Goal: Information Seeking & Learning: Check status

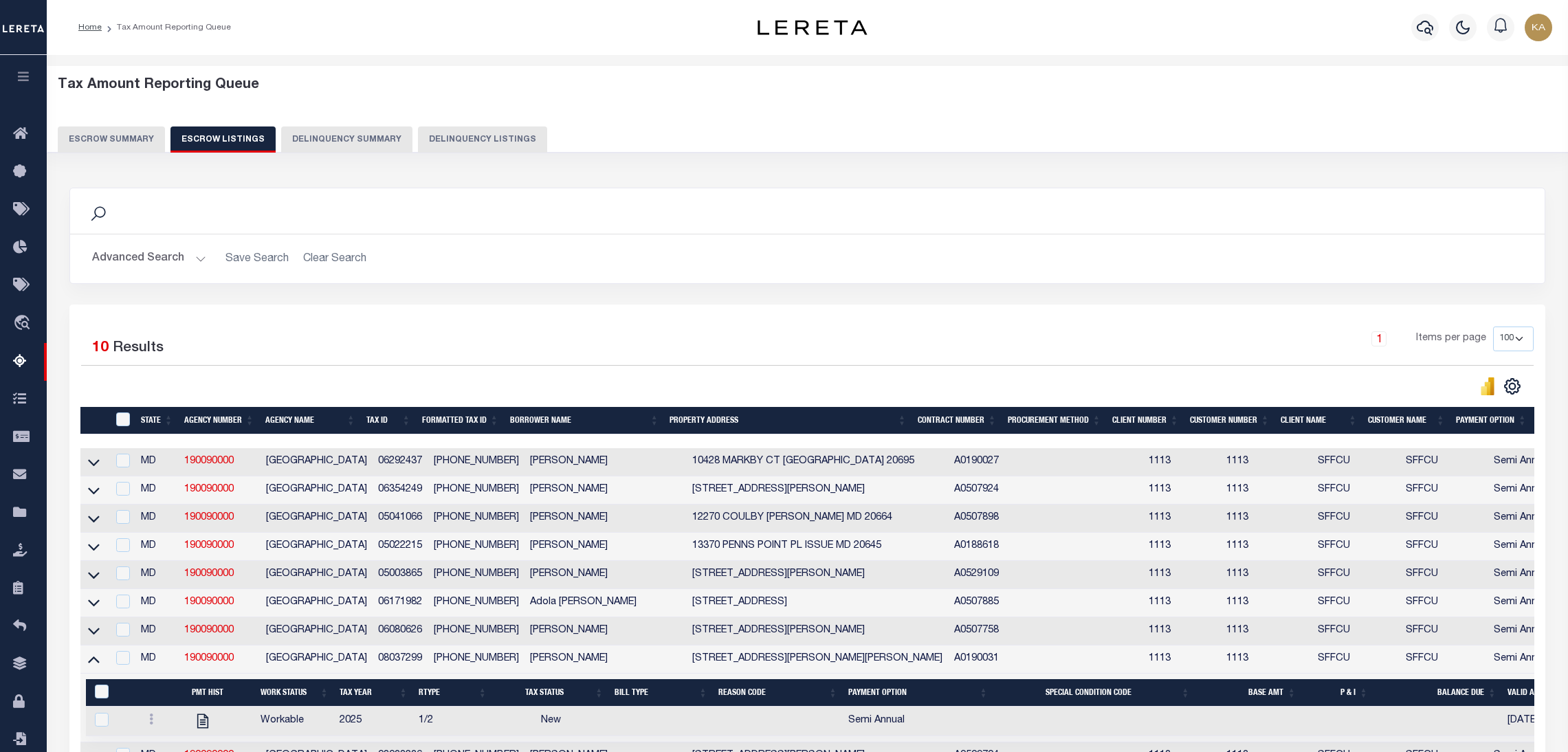
select select "100"
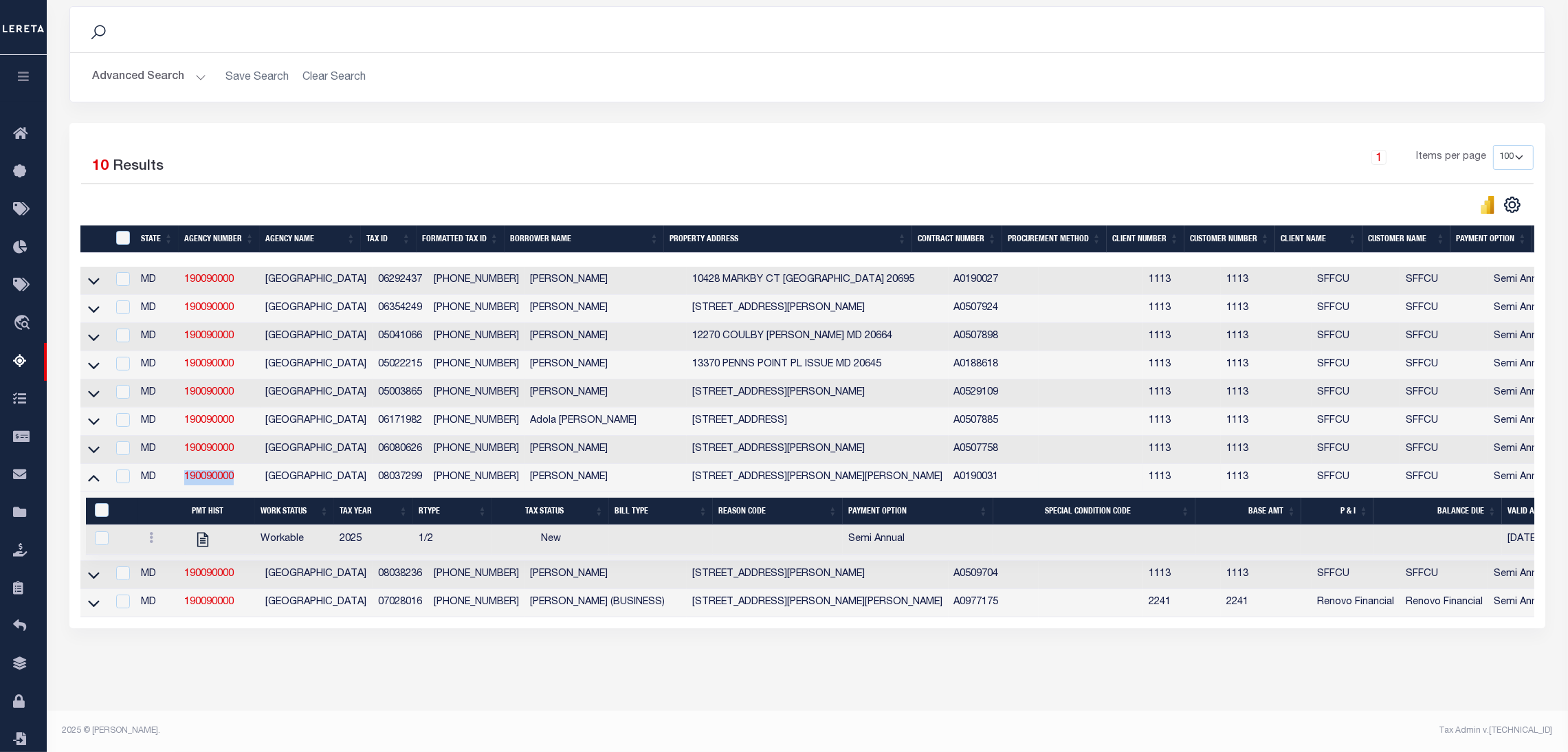
drag, startPoint x: 241, startPoint y: 468, endPoint x: 178, endPoint y: 469, distance: 63.0
click at [178, 469] on tr "MD 190090000 CHARLES COUNTY 08037299 08-03729-9 FLORENCE J. HICKS 5411 LUCY DR …" at bounding box center [929, 478] width 1699 height 28
copy tr "190090000"
click at [173, 470] on td "MD" at bounding box center [157, 478] width 44 height 28
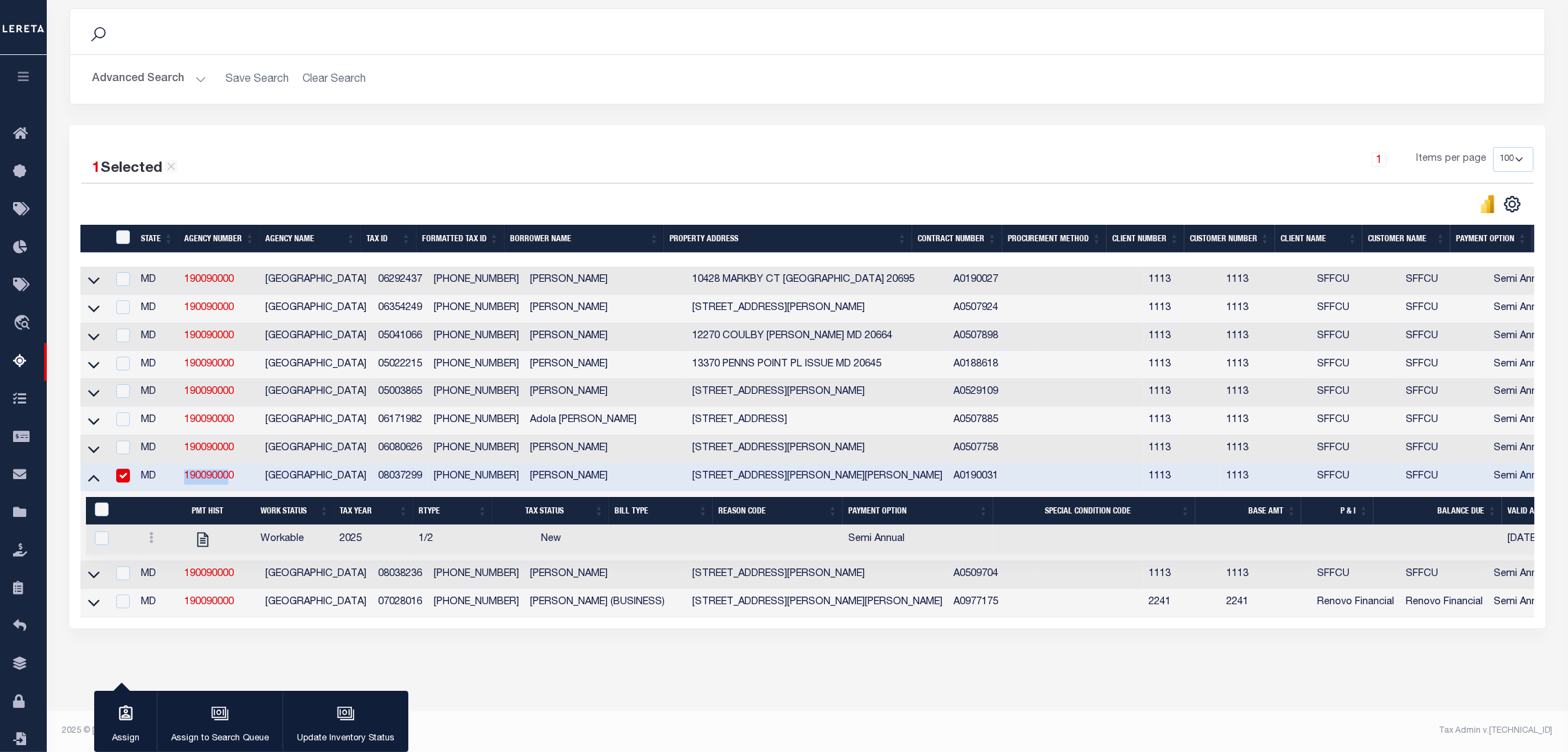
drag, startPoint x: 172, startPoint y: 470, endPoint x: 232, endPoint y: 471, distance: 60.0
click at [232, 471] on tr "MD 190090000 CHARLES COUNTY 08037299 08-03729-9 FLORENCE J. HICKS 5411 LUCY DR …" at bounding box center [929, 477] width 1699 height 28
click at [245, 463] on td "190090000" at bounding box center [218, 477] width 81 height 28
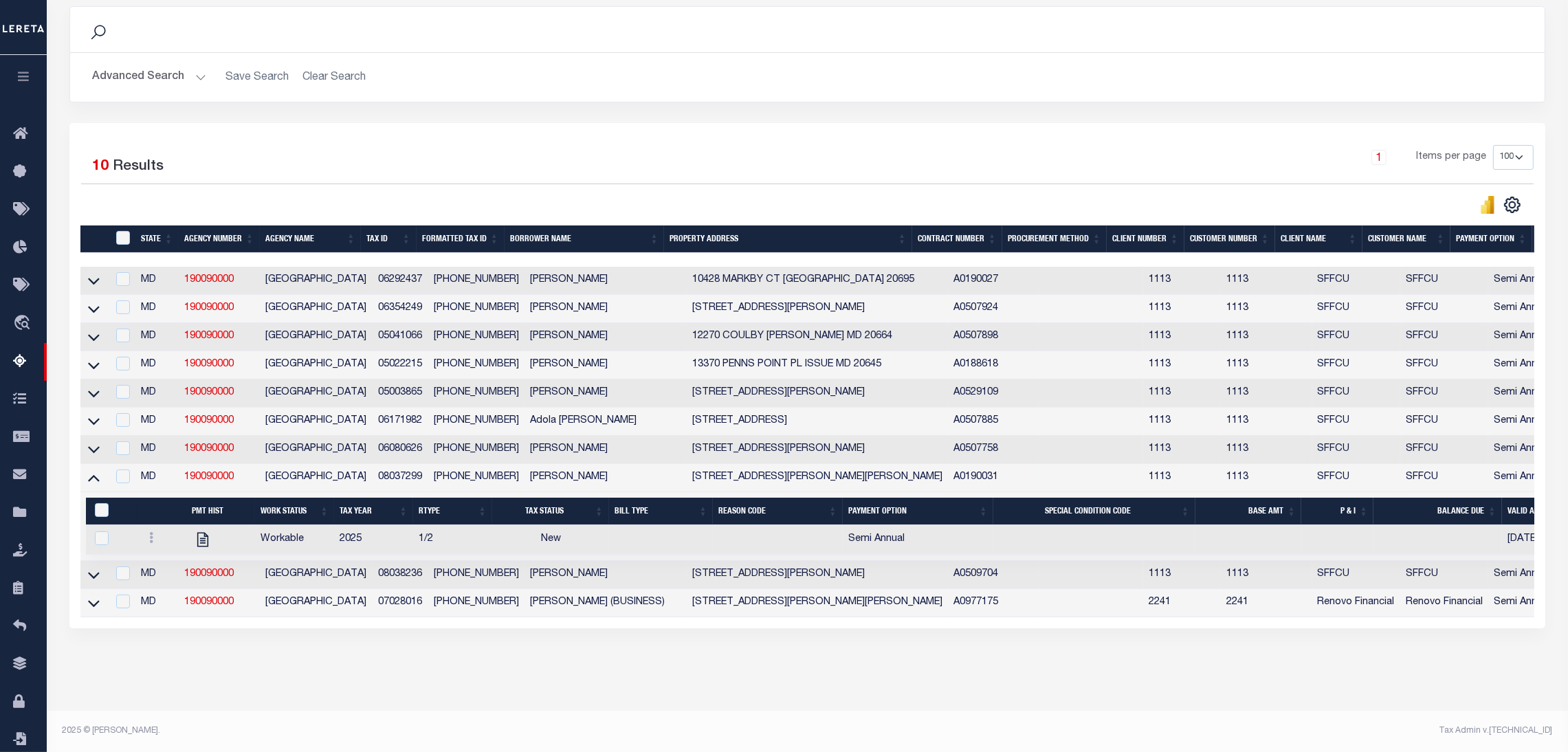
scroll to position [197, 0]
drag, startPoint x: 244, startPoint y: 460, endPoint x: 183, endPoint y: 465, distance: 61.2
click at [181, 465] on td "190090000" at bounding box center [218, 478] width 81 height 28
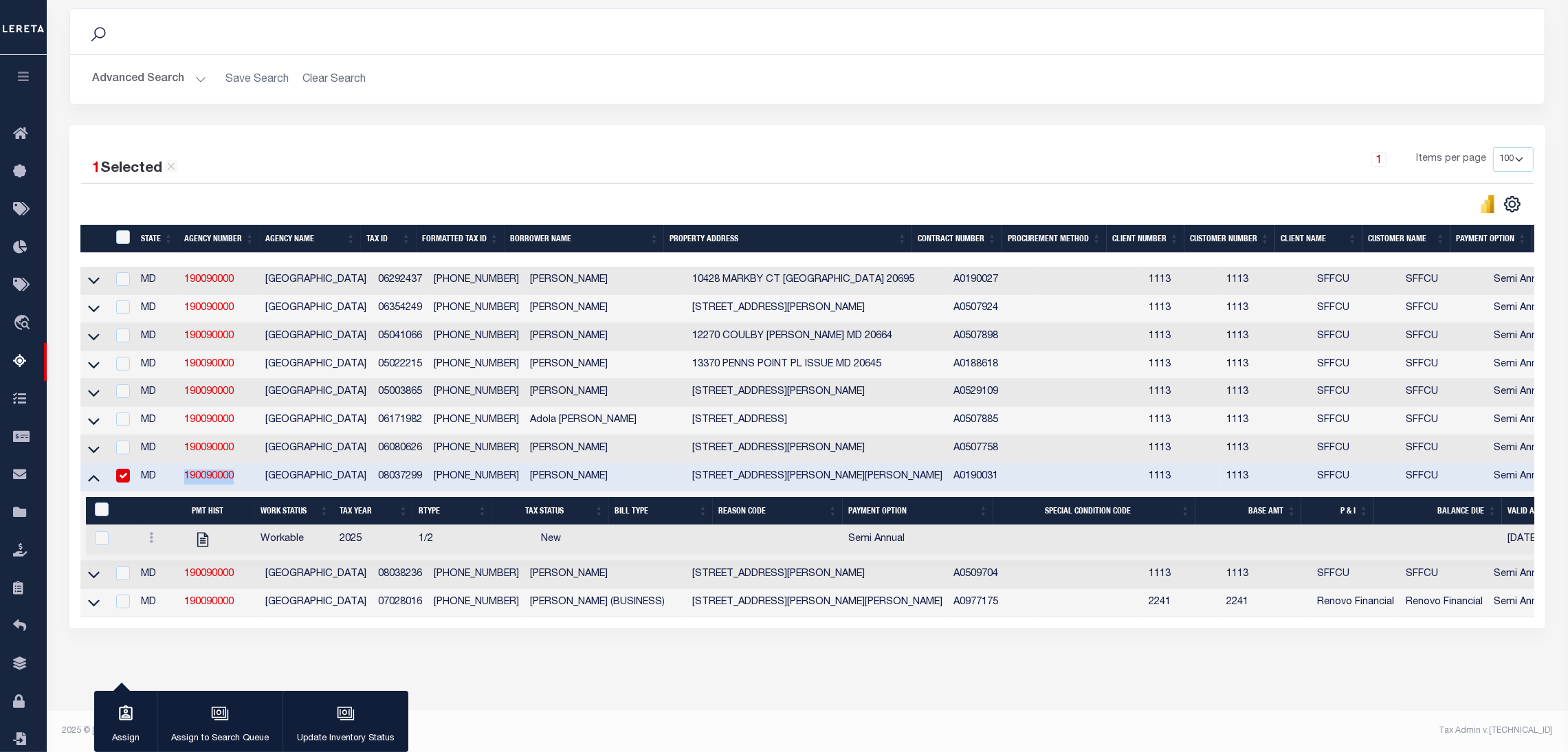
scroll to position [195, 0]
copy link "190090000"
click at [148, 532] on icon at bounding box center [150, 538] width 4 height 11
click at [119, 472] on input "checkbox" at bounding box center [123, 476] width 14 height 14
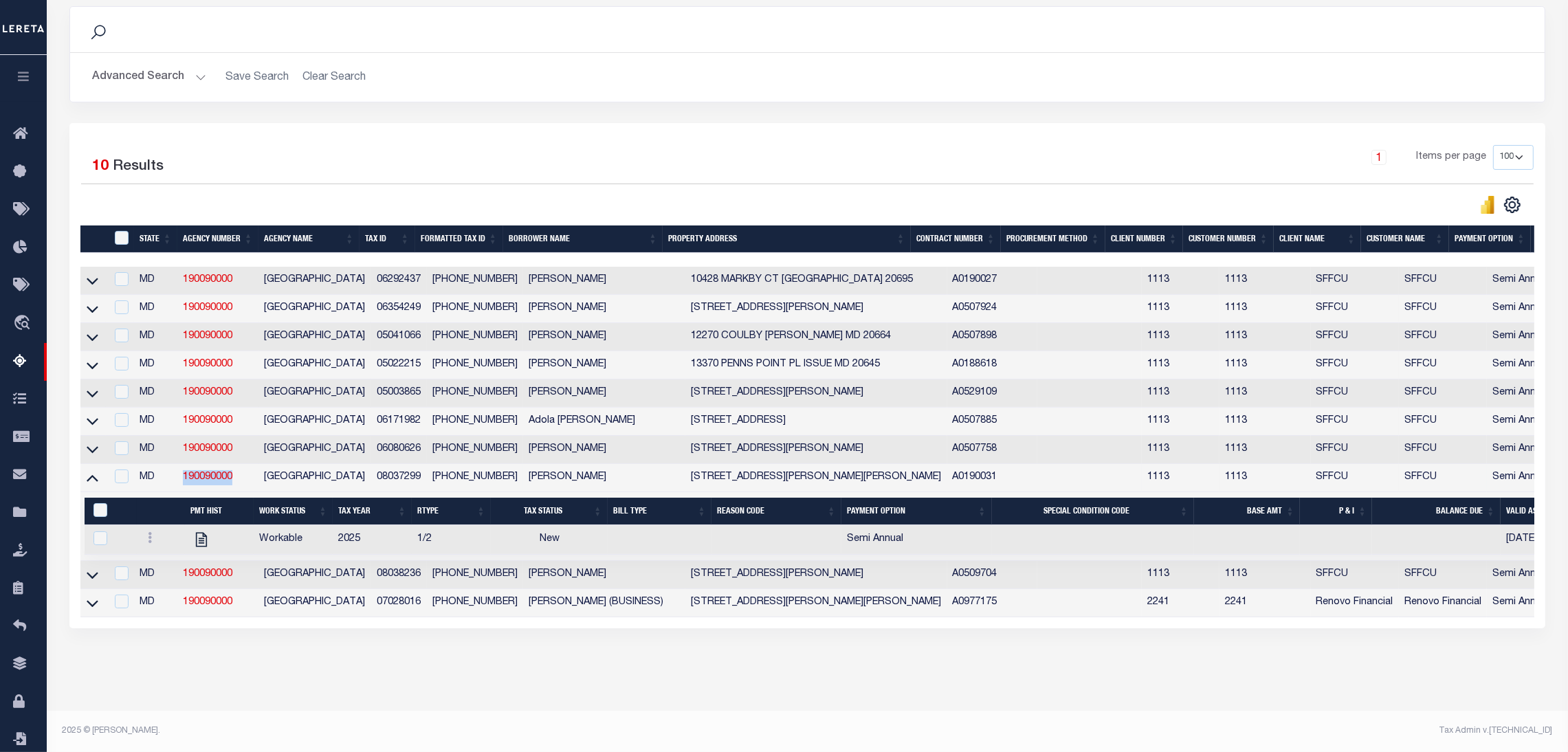
scroll to position [188, 0]
click at [119, 472] on input "checkbox" at bounding box center [122, 477] width 14 height 14
checkbox input "true"
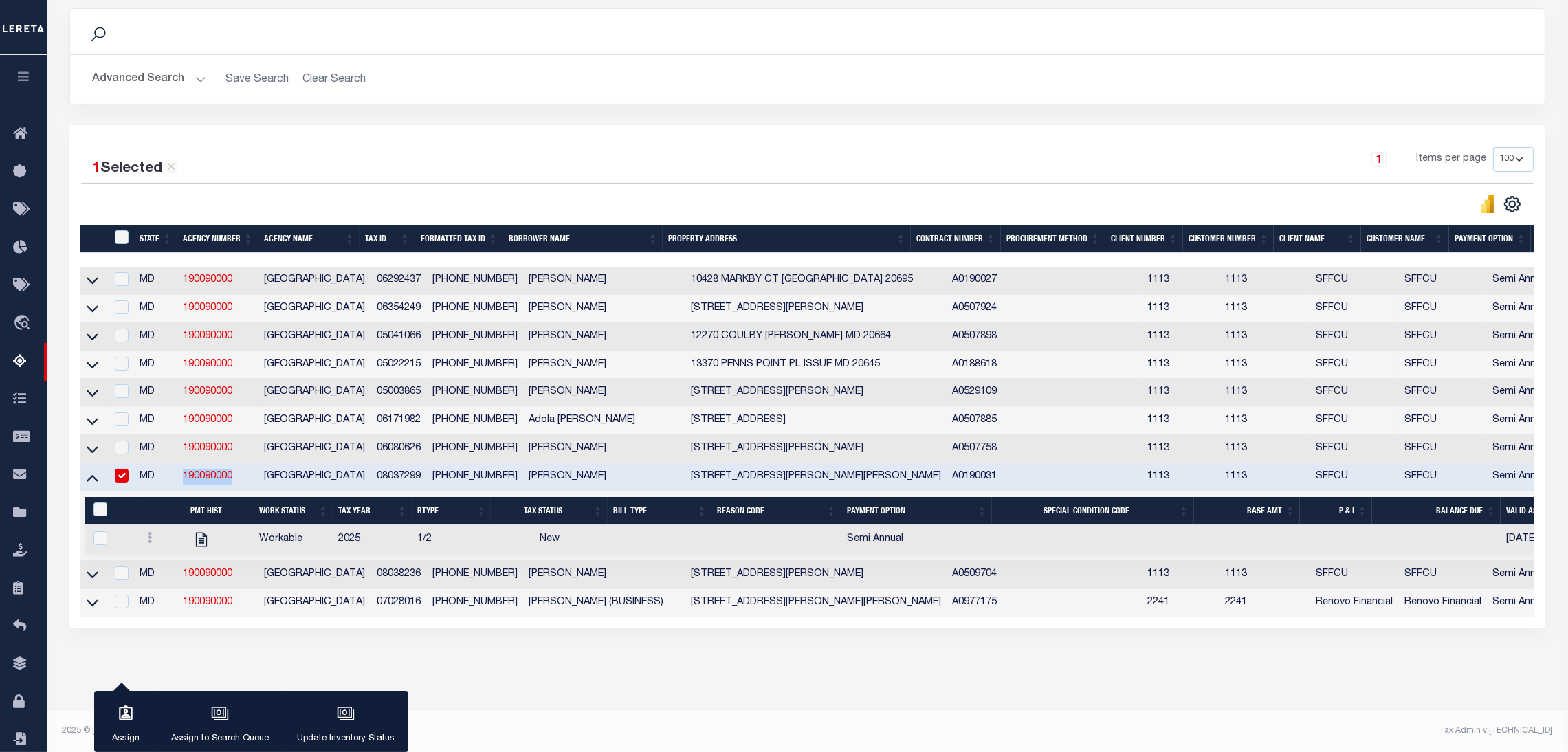
scroll to position [186, 0]
click at [105, 505] on input "&nbsp;" at bounding box center [100, 510] width 14 height 14
checkbox input "true"
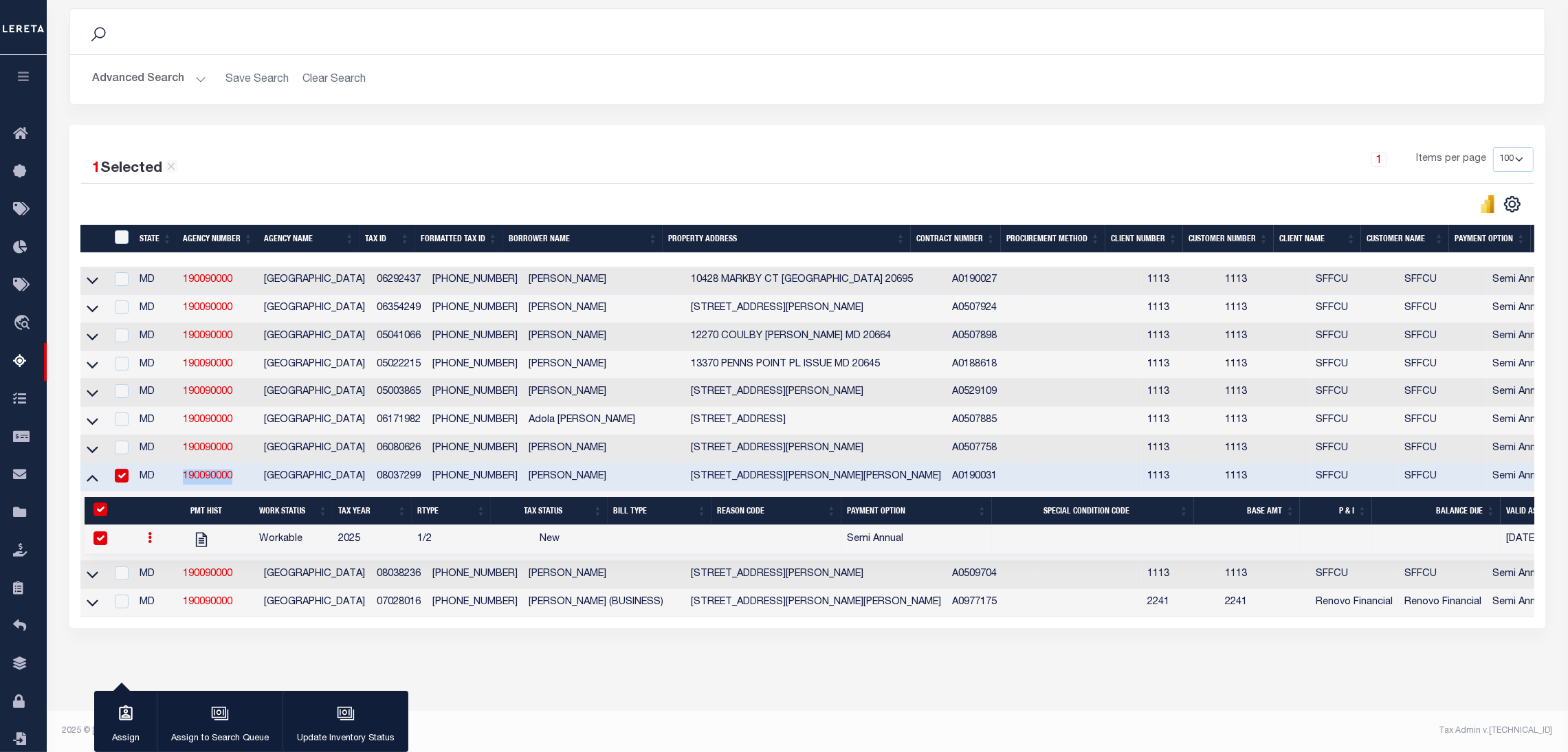
click at [104, 505] on input "&nbsp;" at bounding box center [100, 510] width 14 height 14
checkbox input "false"
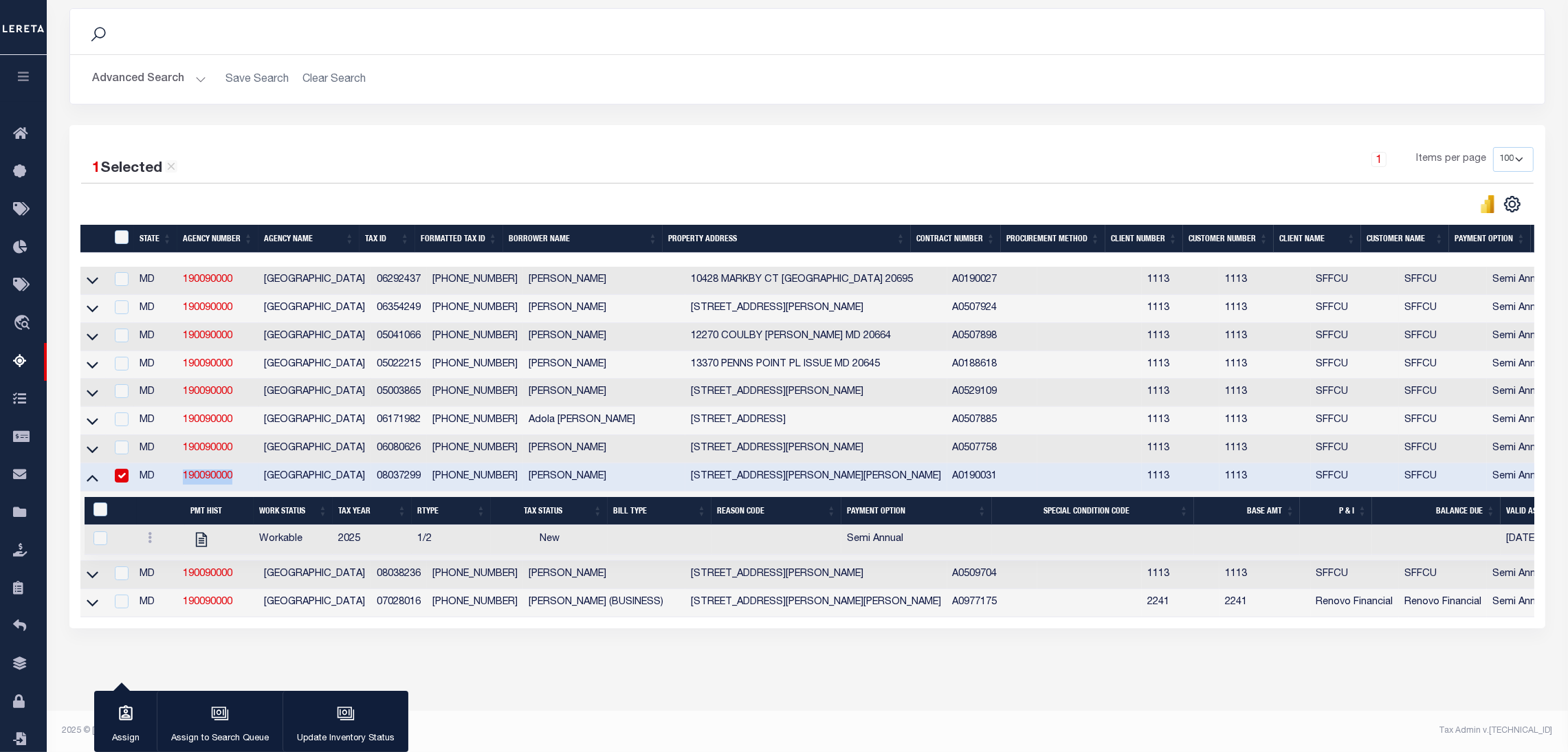
click at [118, 475] on input "checkbox" at bounding box center [122, 476] width 14 height 14
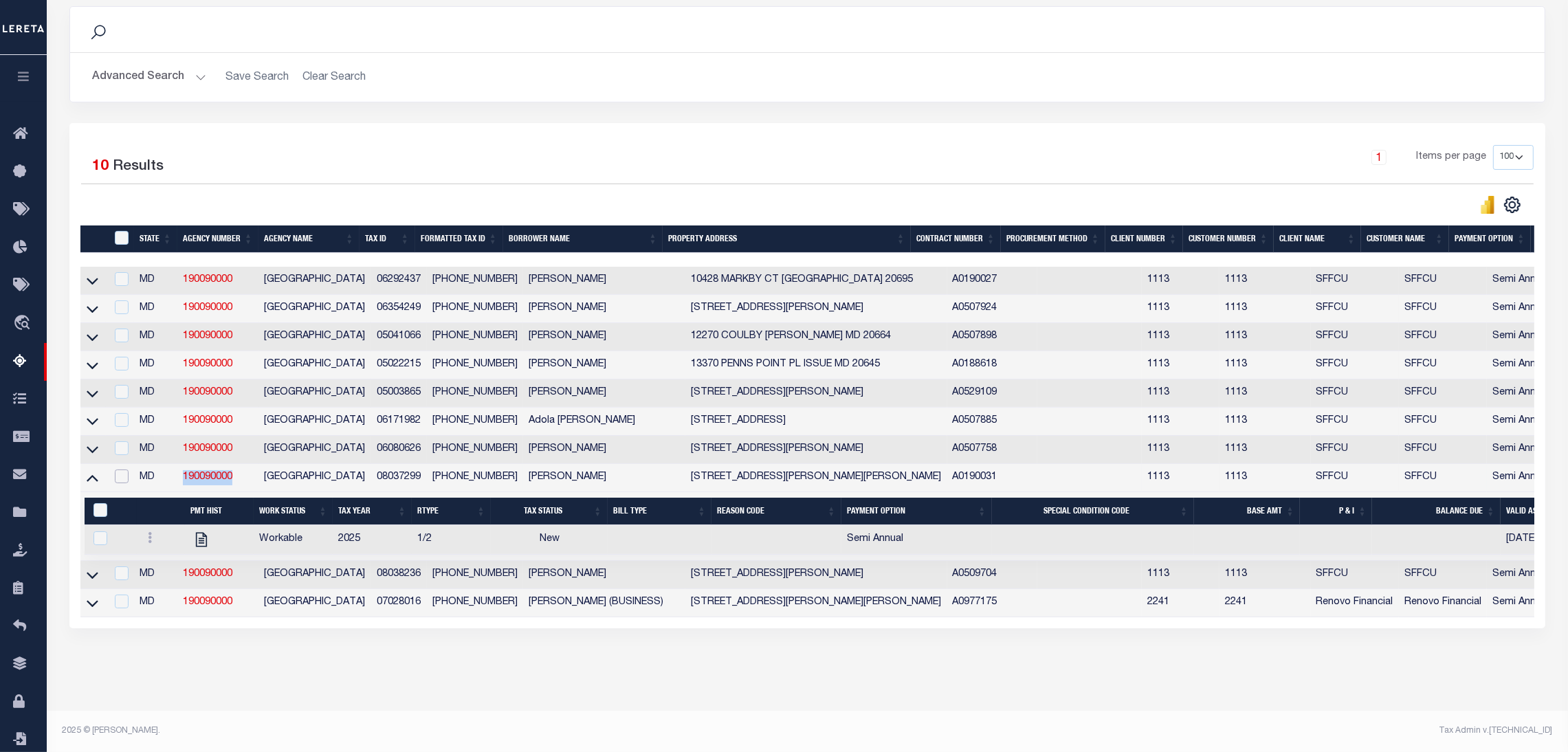
scroll to position [188, 0]
click at [93, 479] on icon at bounding box center [92, 477] width 12 height 15
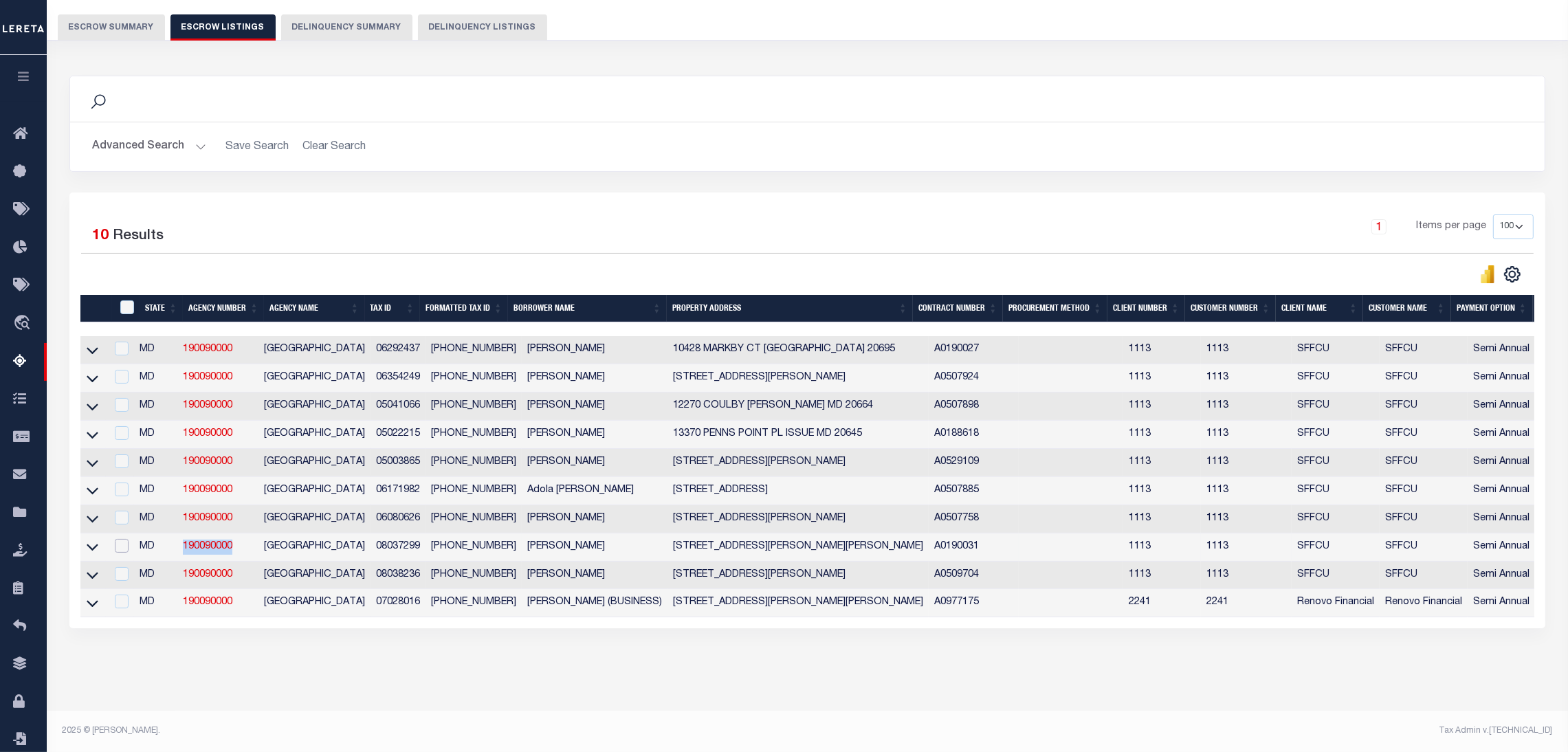
click at [121, 539] on input "checkbox" at bounding box center [122, 546] width 14 height 14
checkbox input "true"
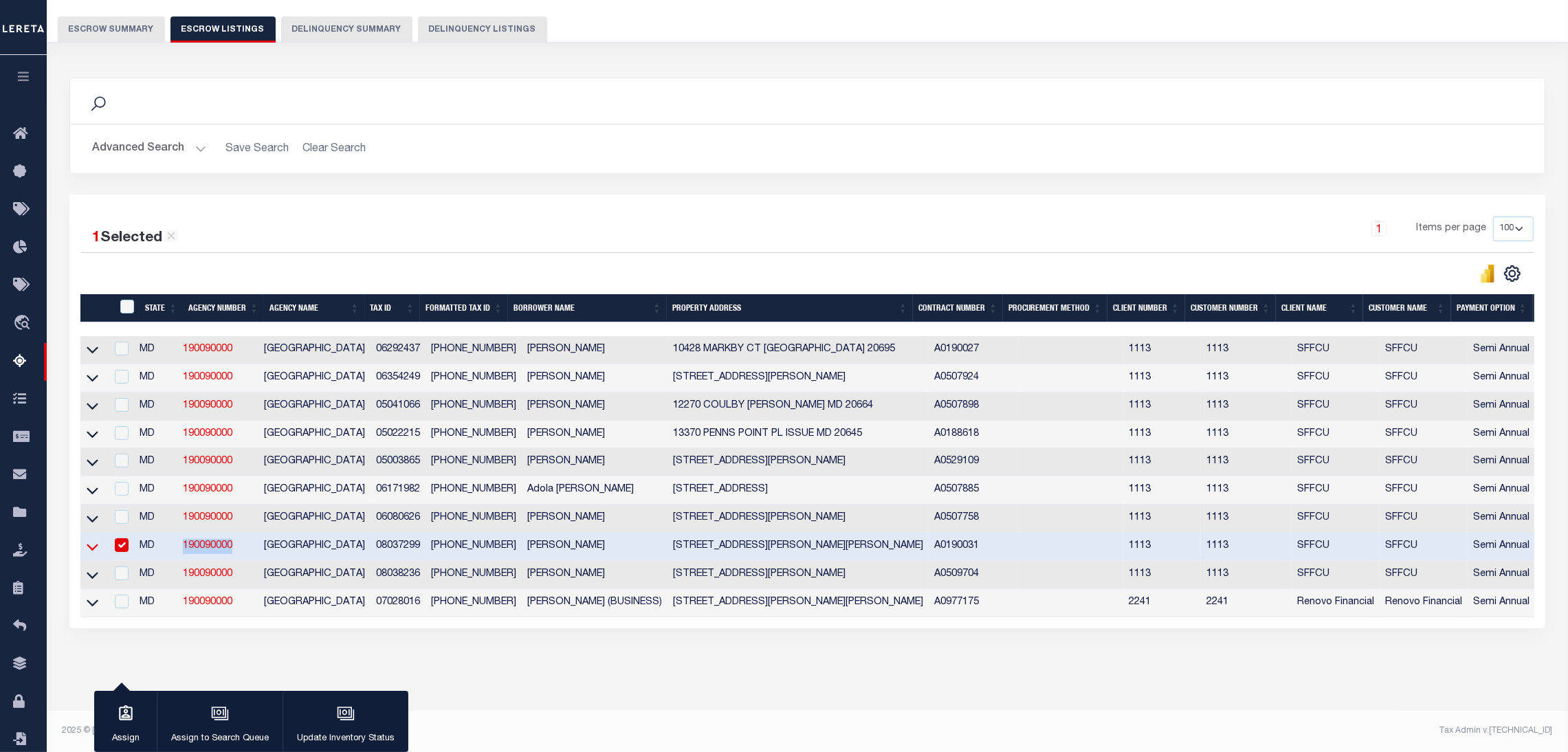
click at [91, 544] on icon at bounding box center [92, 547] width 12 height 7
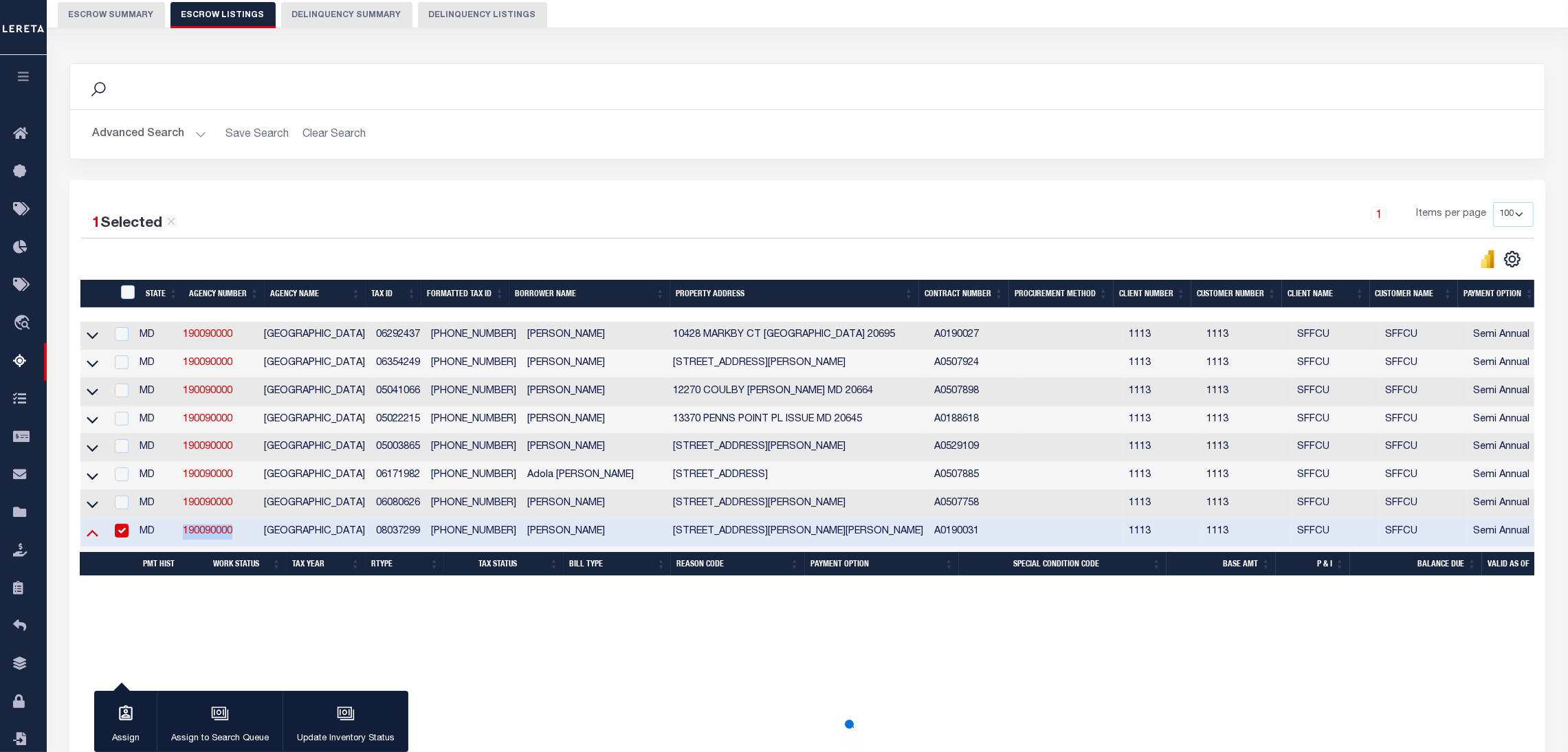
scroll to position [127, 0]
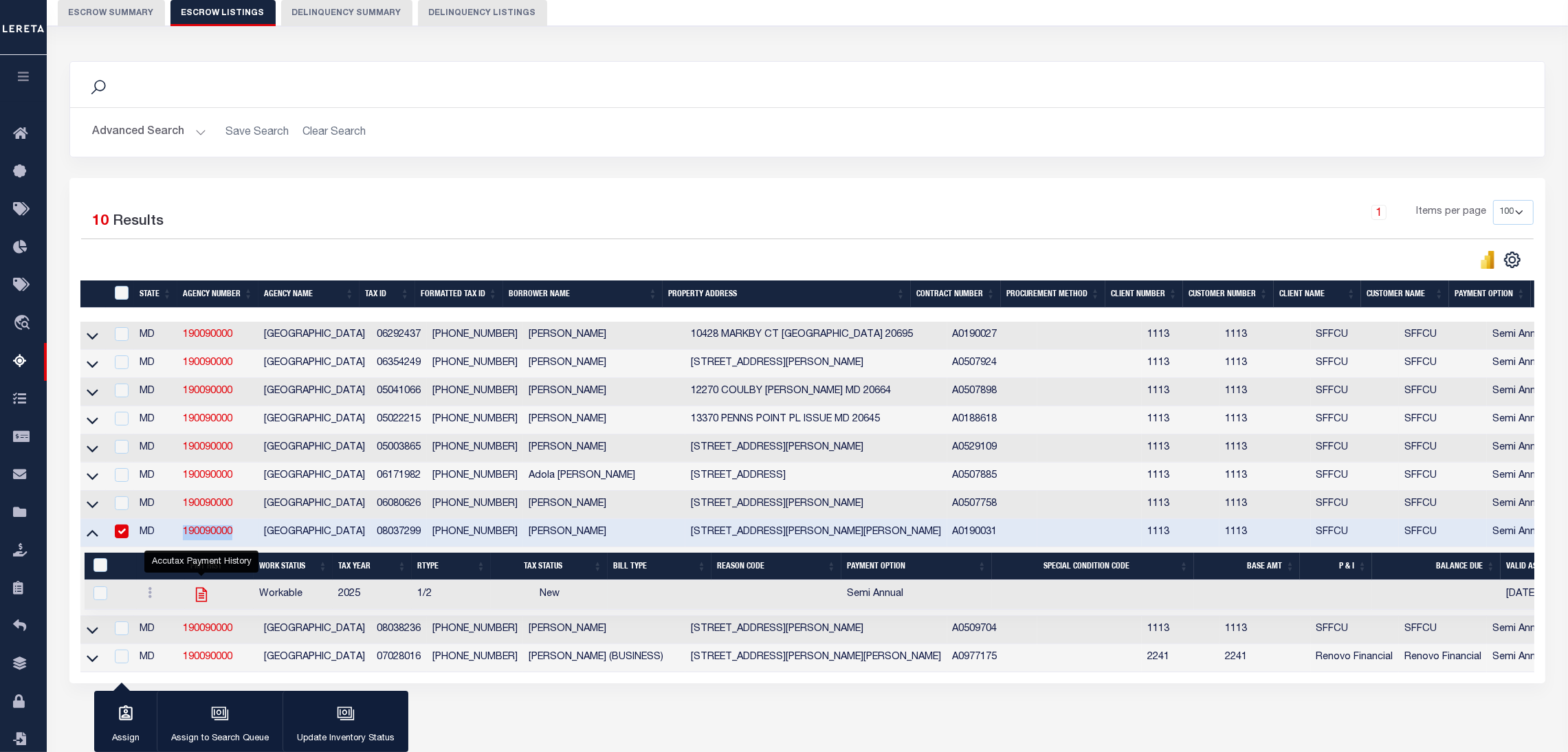
click at [203, 604] on icon "" at bounding box center [201, 595] width 18 height 18
checkbox input "true"
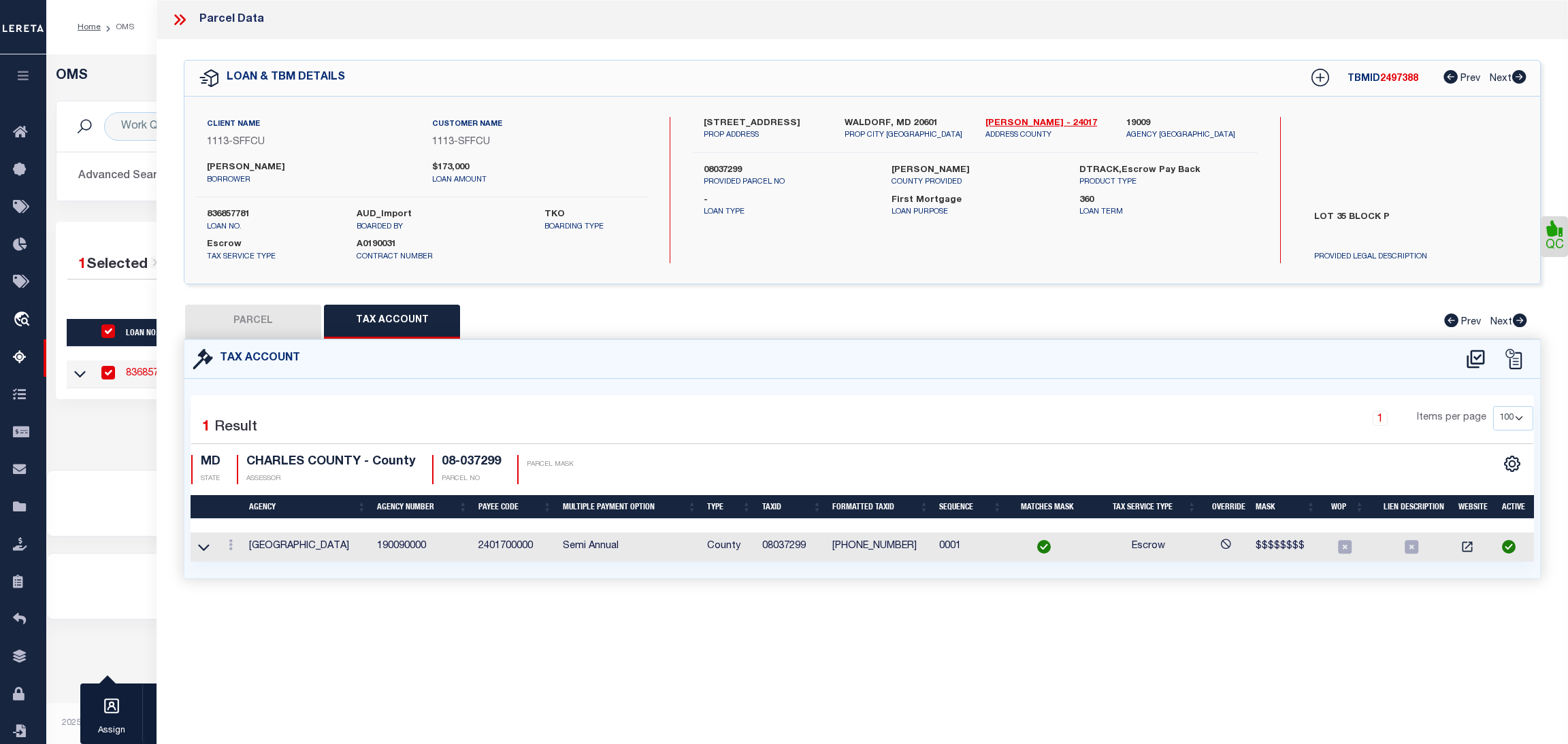
select select "200"
select select "100"
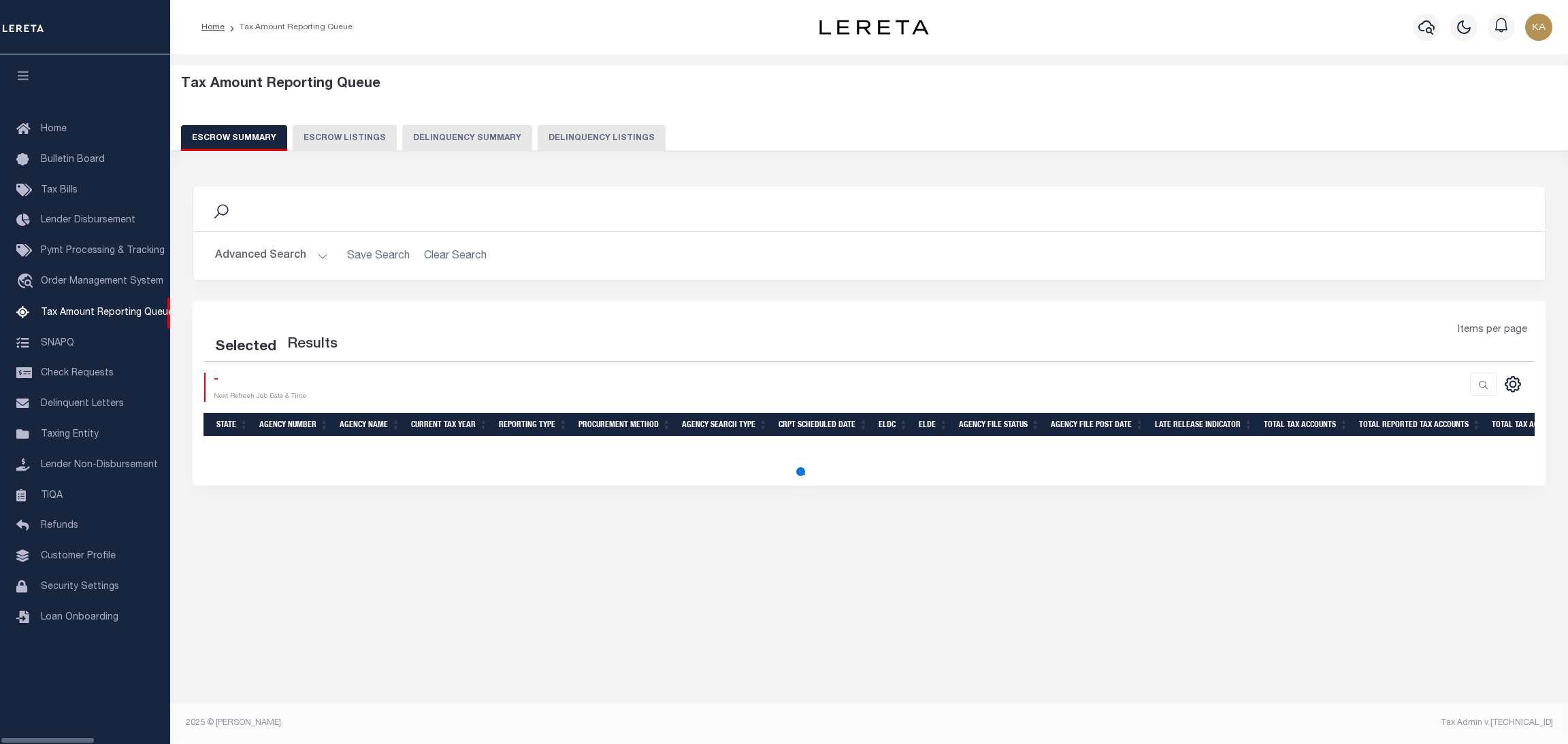
select select "100"
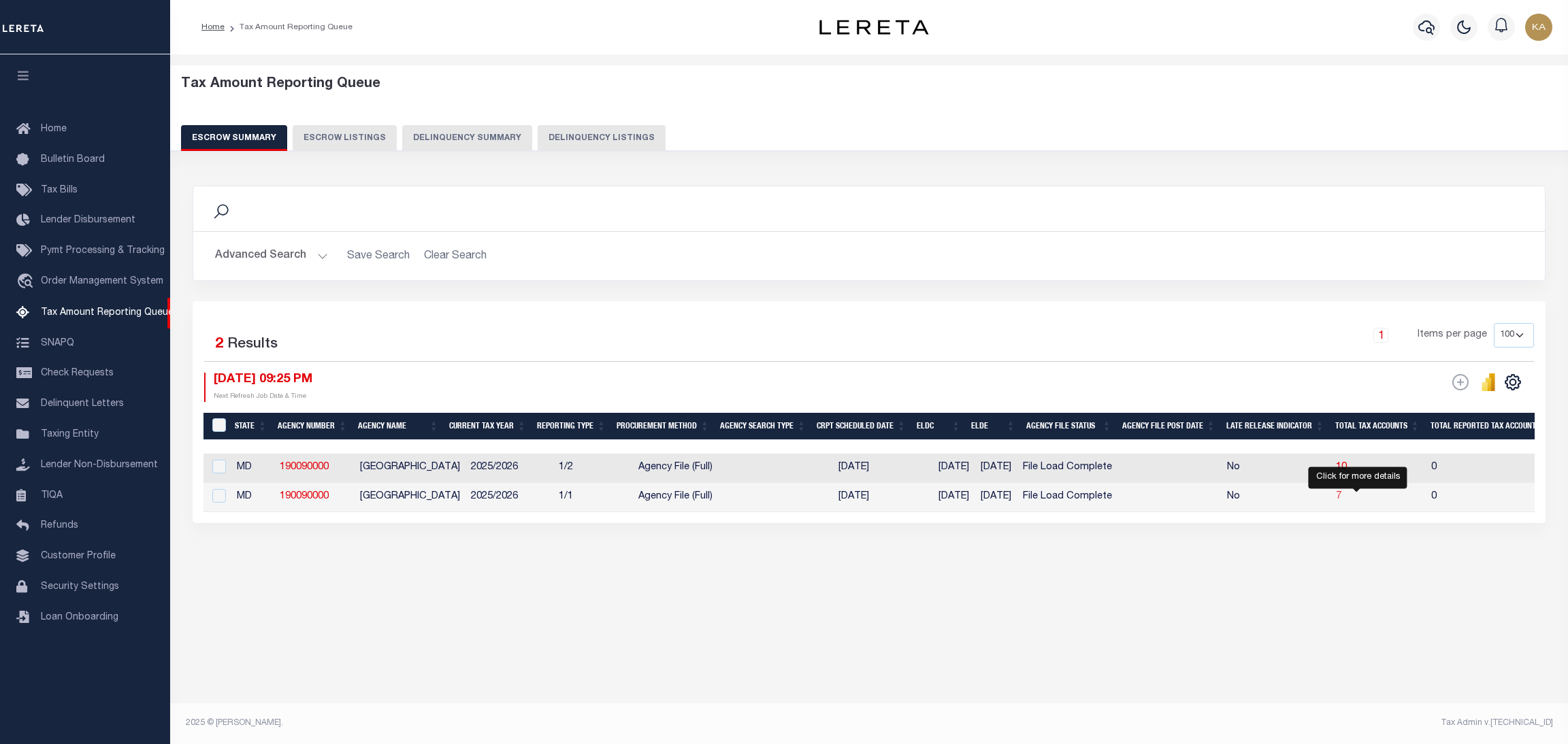
click at [1342, 499] on span "7" at bounding box center [1339, 496] width 6 height 10
select select "100"
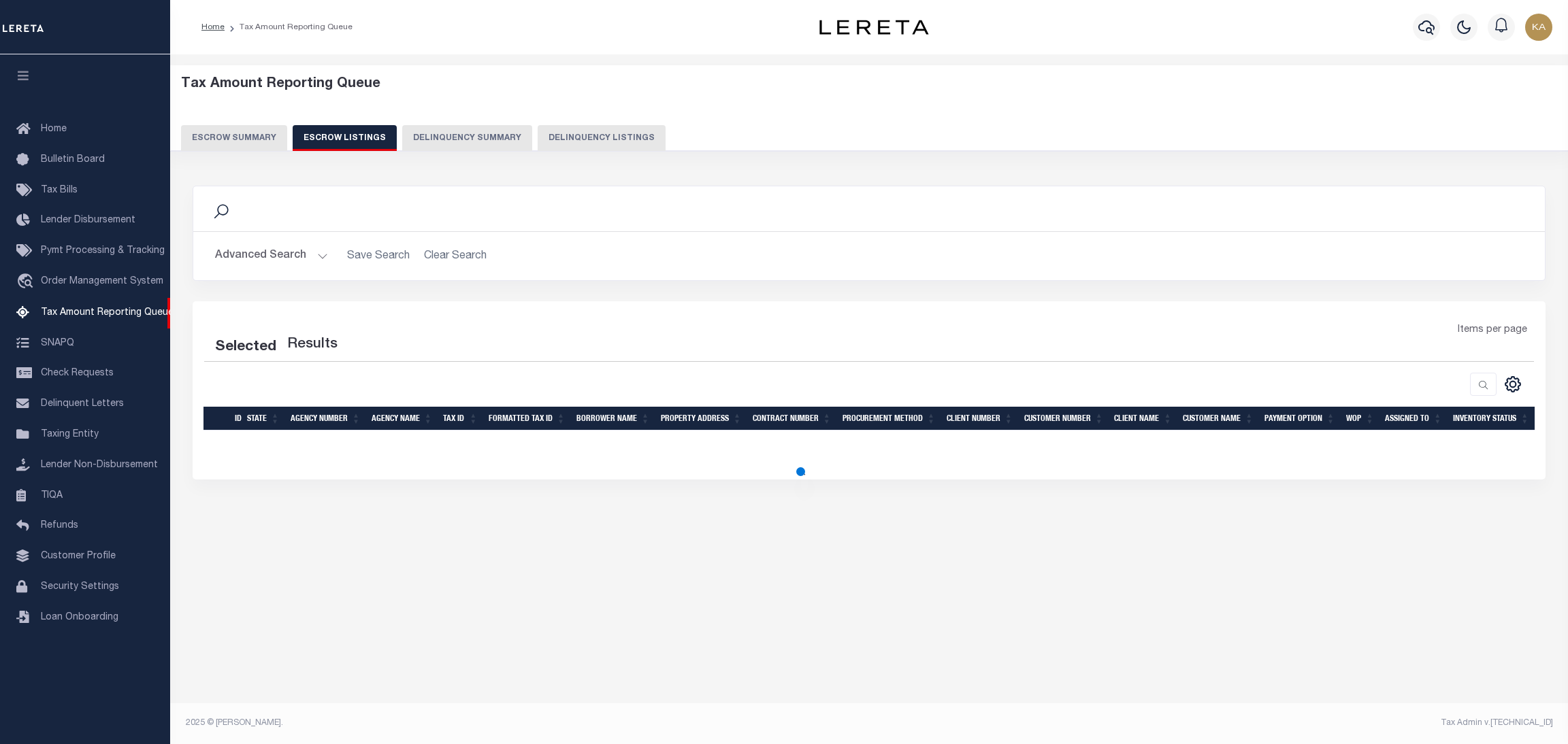
select select "100"
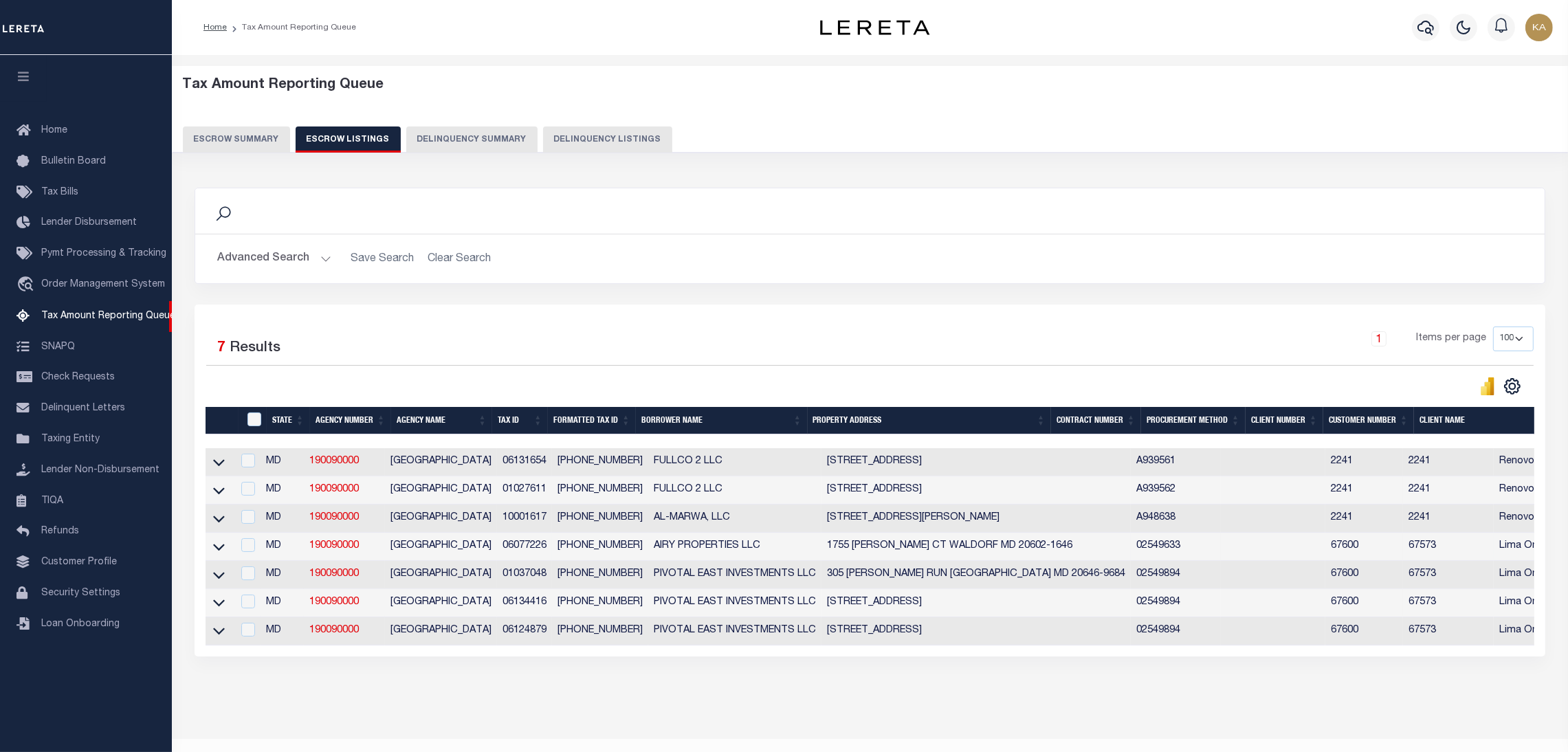
scroll to position [41, 0]
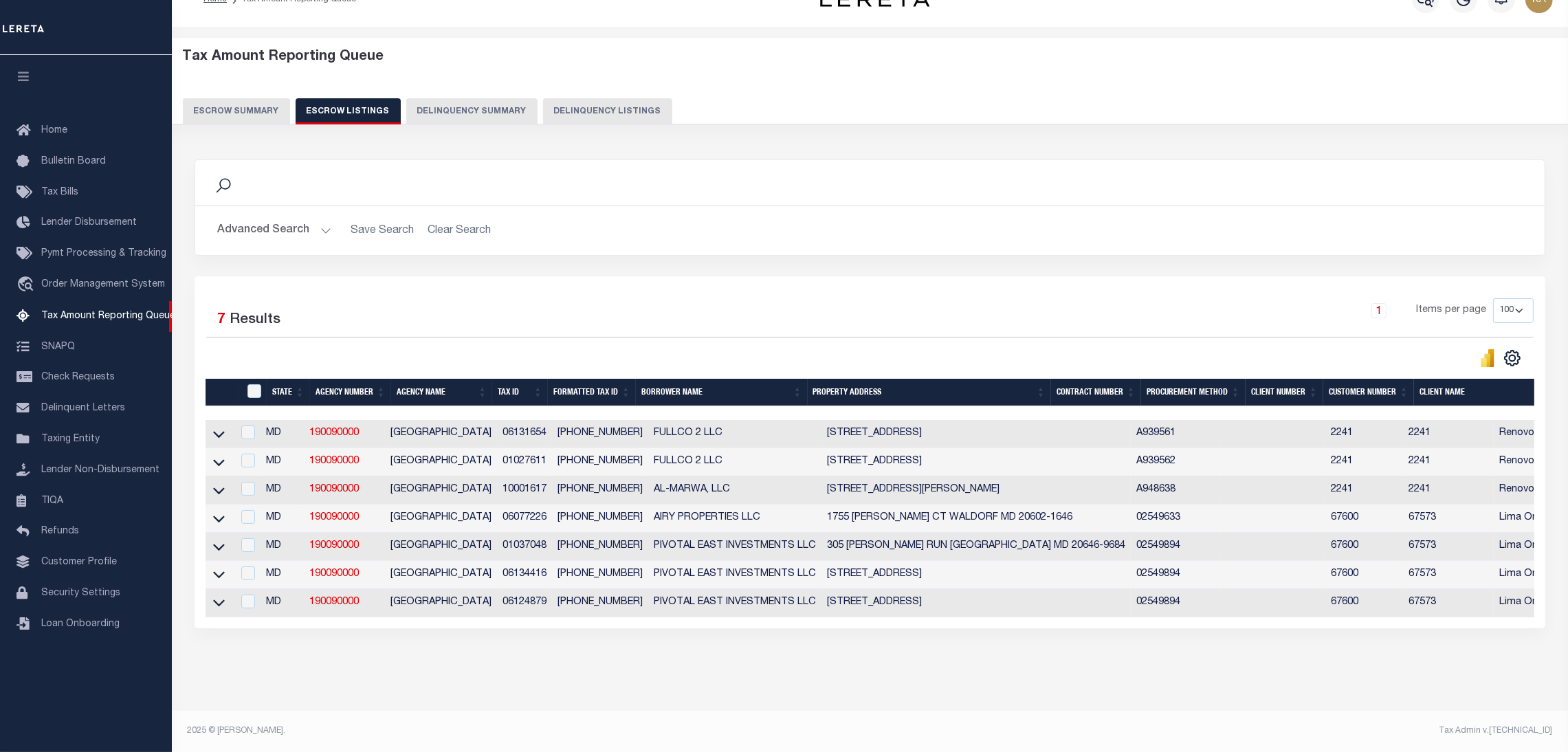
click at [261, 98] on button "Escrow Summary" at bounding box center [236, 111] width 107 height 26
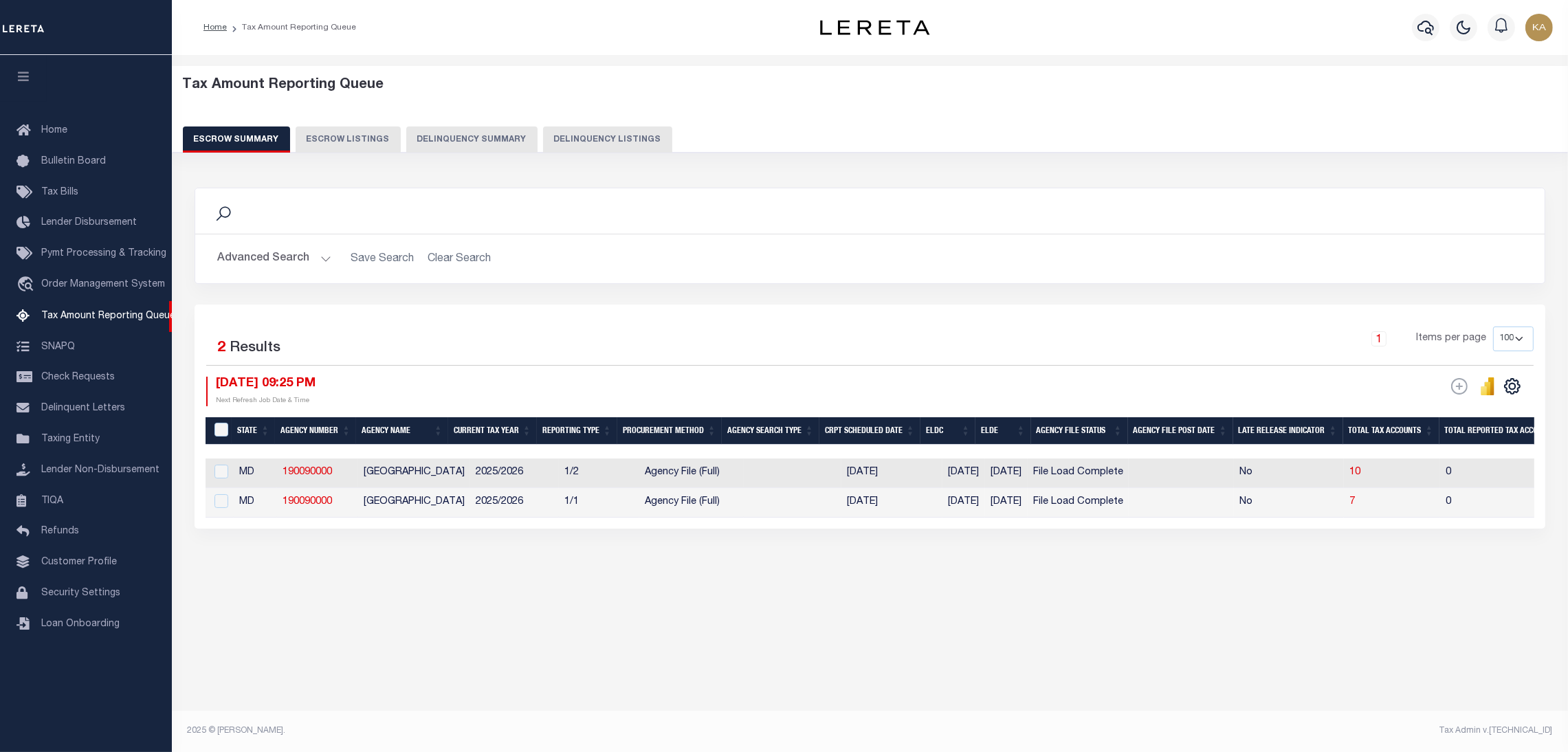
scroll to position [0, 0]
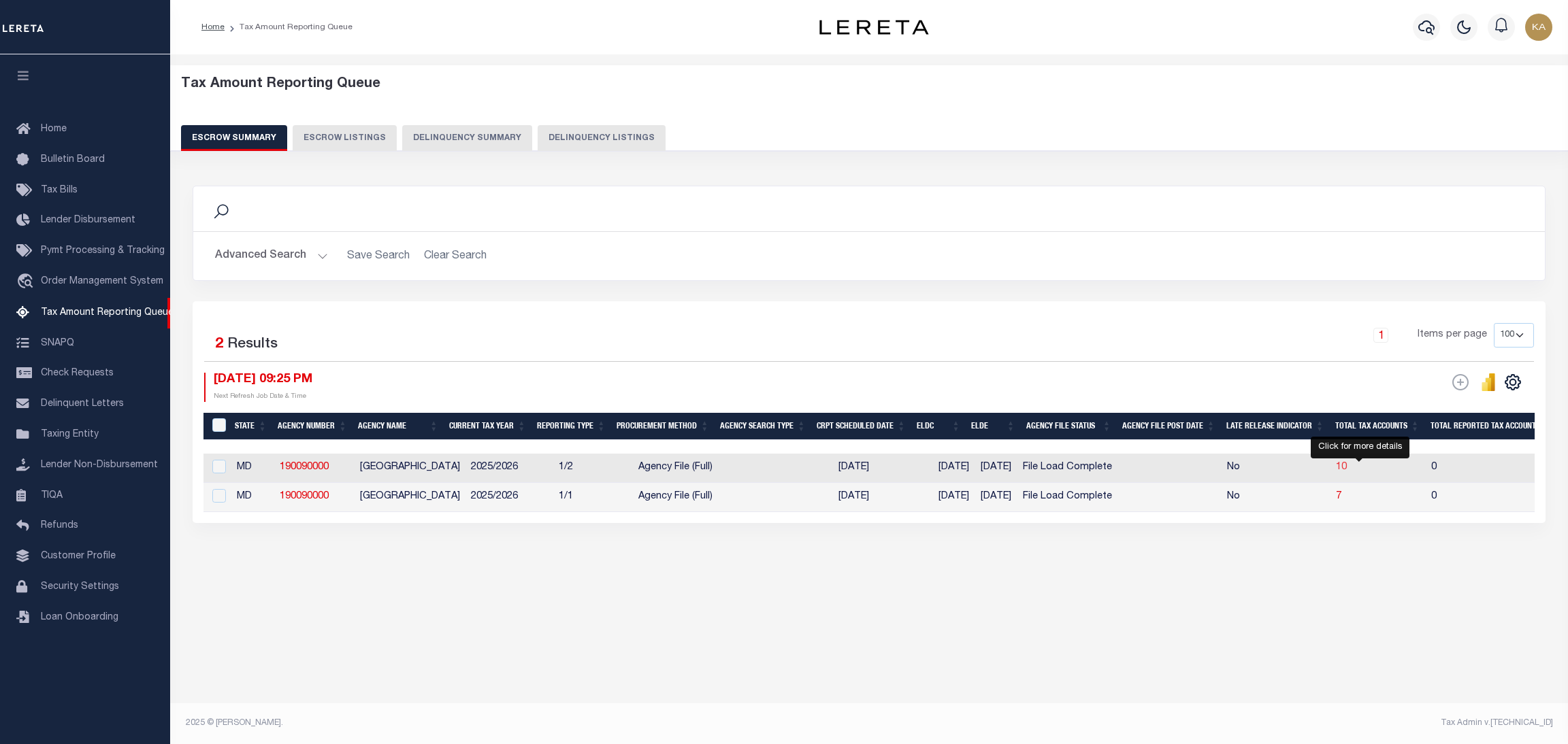
click at [1347, 467] on span "10" at bounding box center [1342, 467] width 11 height 10
select select "100"
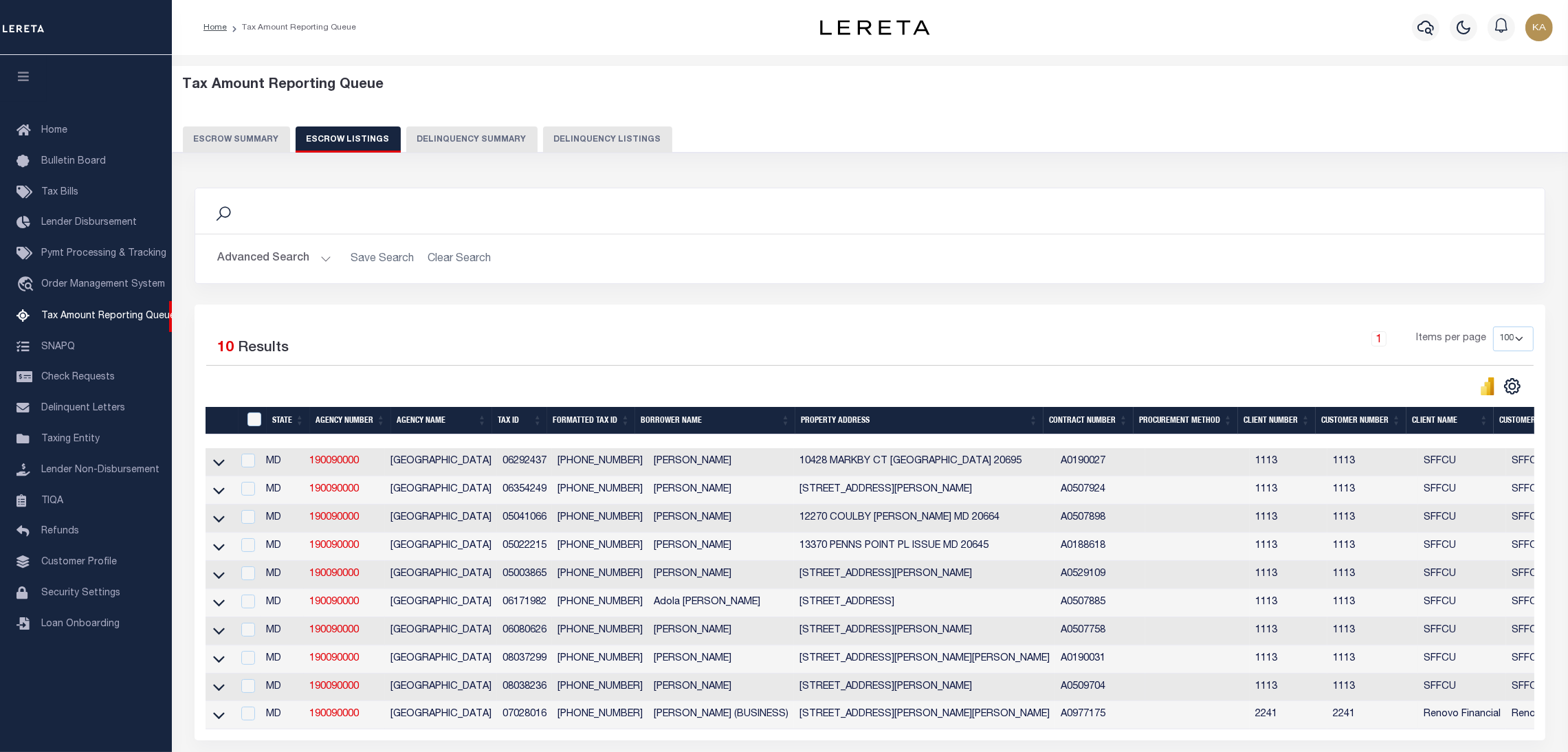
scroll to position [127, 0]
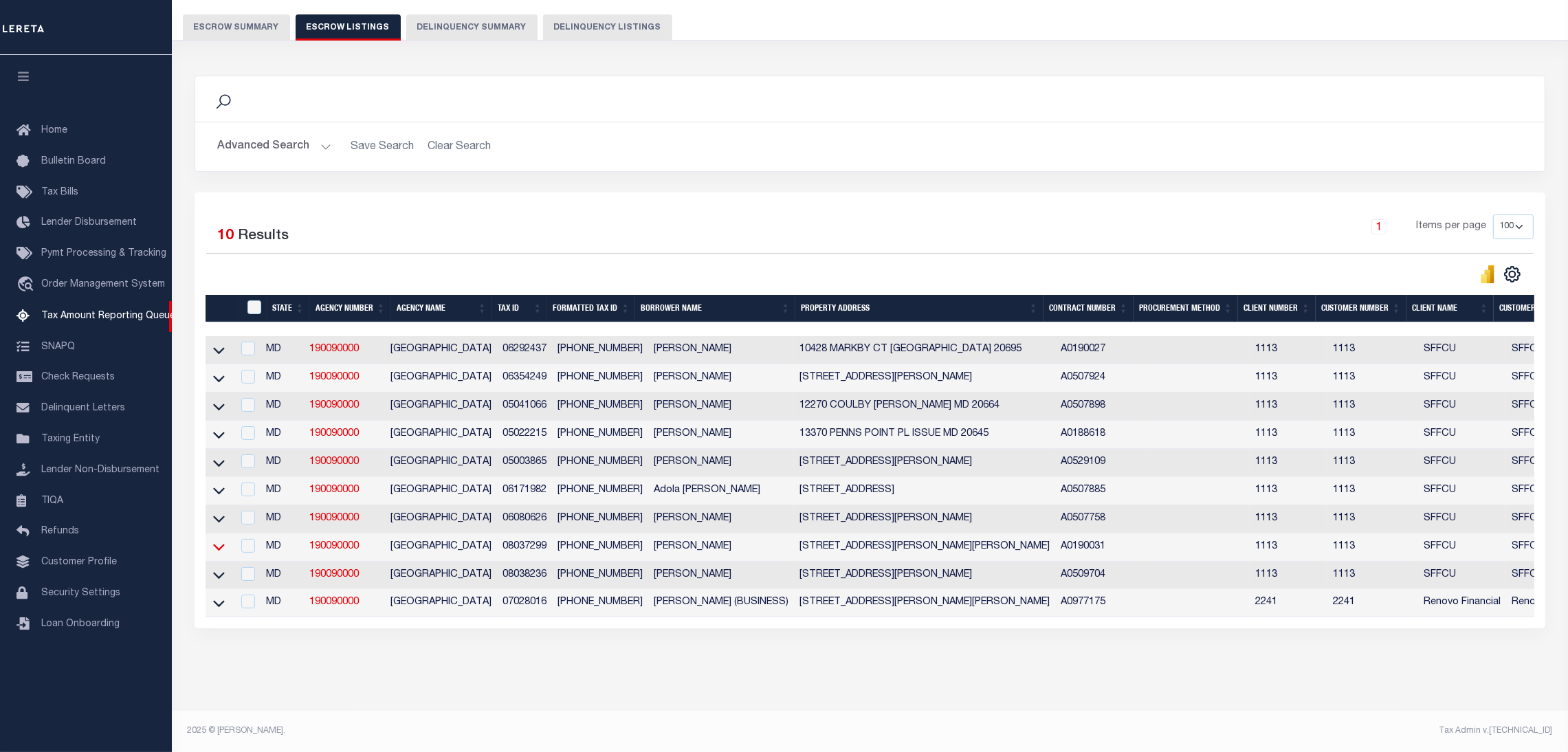
click at [221, 540] on icon at bounding box center [218, 547] width 12 height 15
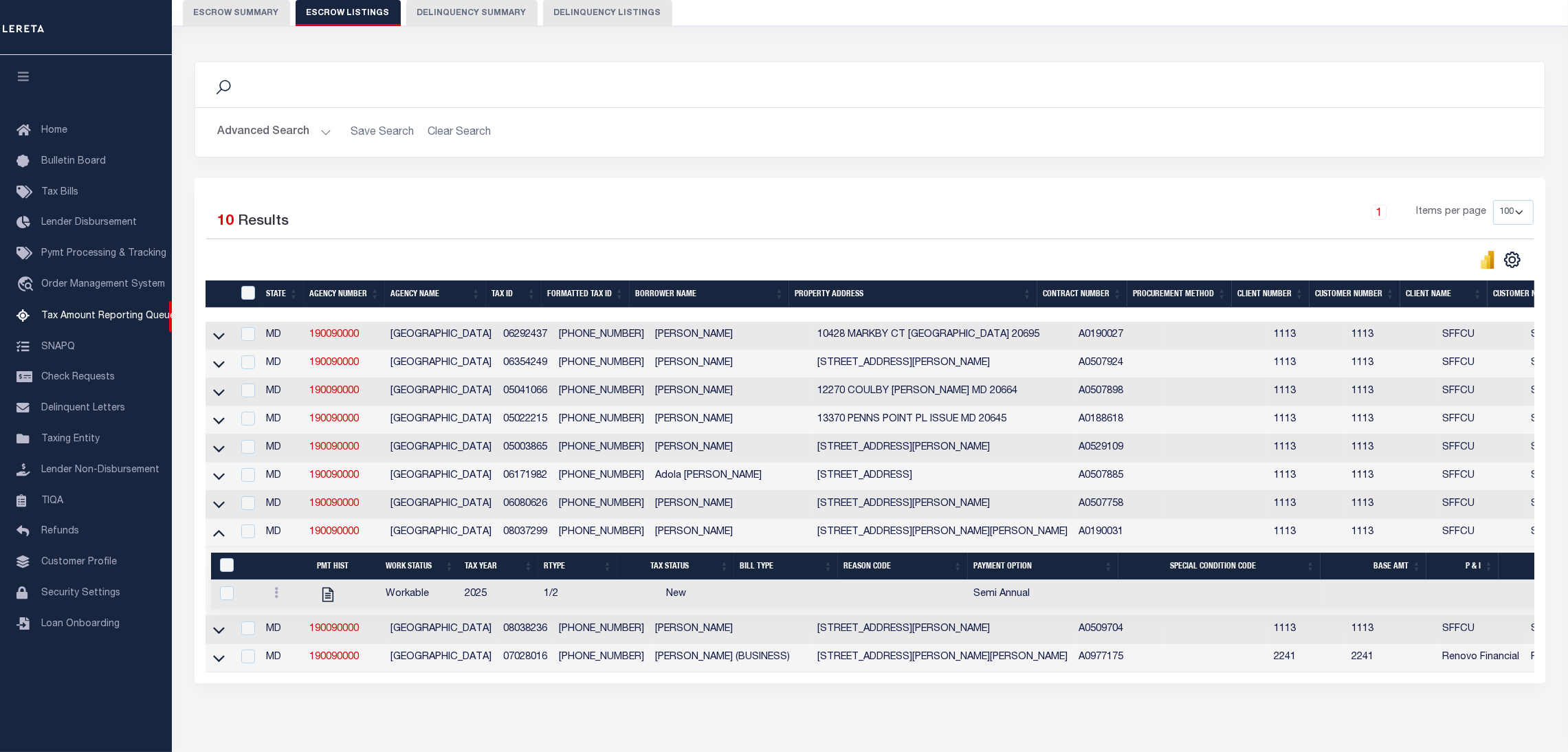
scroll to position [197, 0]
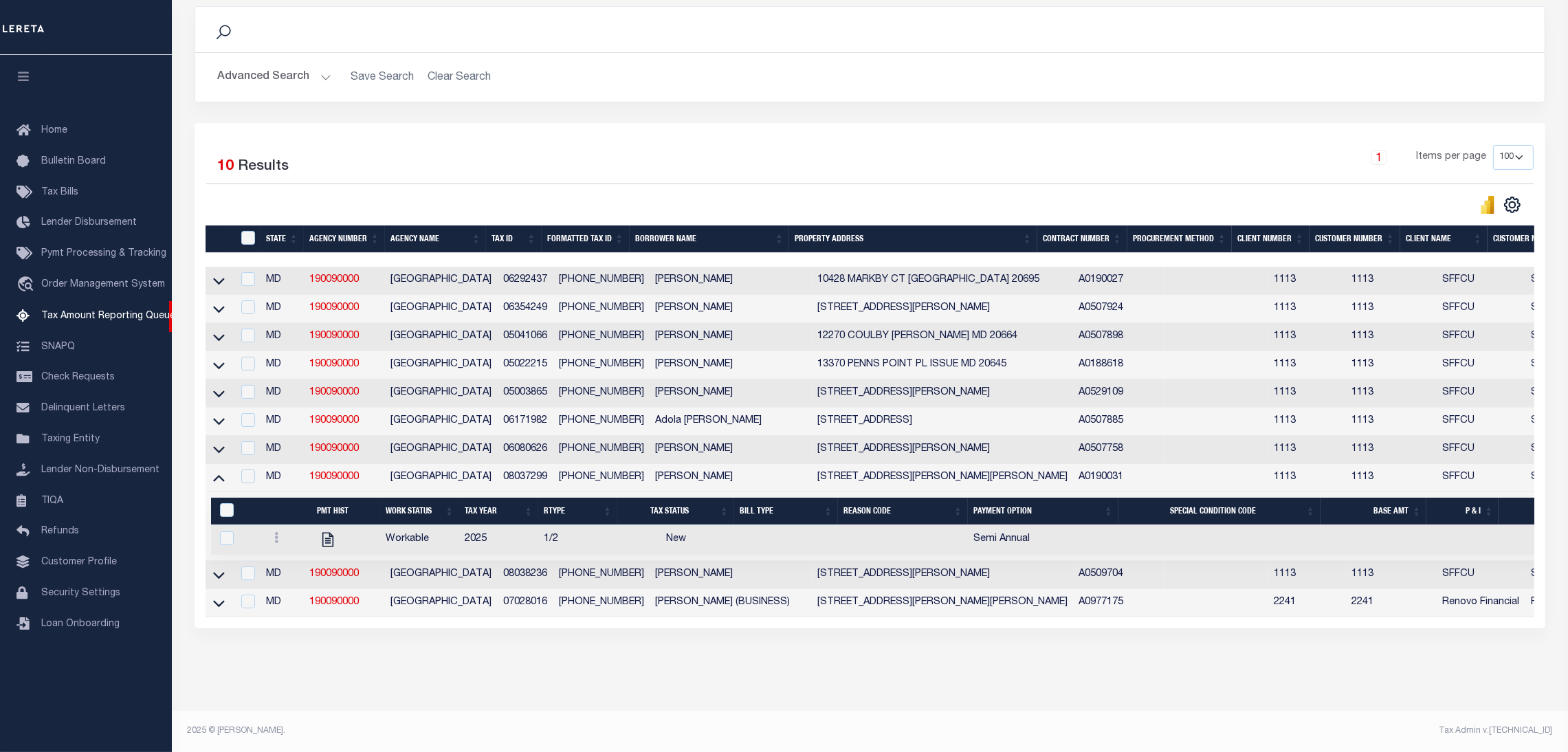
click at [275, 532] on icon at bounding box center [276, 538] width 4 height 11
click at [429, 666] on div "Search Advanced Search Save Search Clear Search In In AK AL AR AZ CA CO CT" at bounding box center [870, 331] width 1369 height 678
drag, startPoint x: 368, startPoint y: 475, endPoint x: 299, endPoint y: 478, distance: 69.1
click at [299, 478] on tr "MD 190090000 CHARLES COUNTY 08037299 08-03729-9 FLORENCE J. HICKS 5411 LUCY DR …" at bounding box center [1055, 478] width 1699 height 28
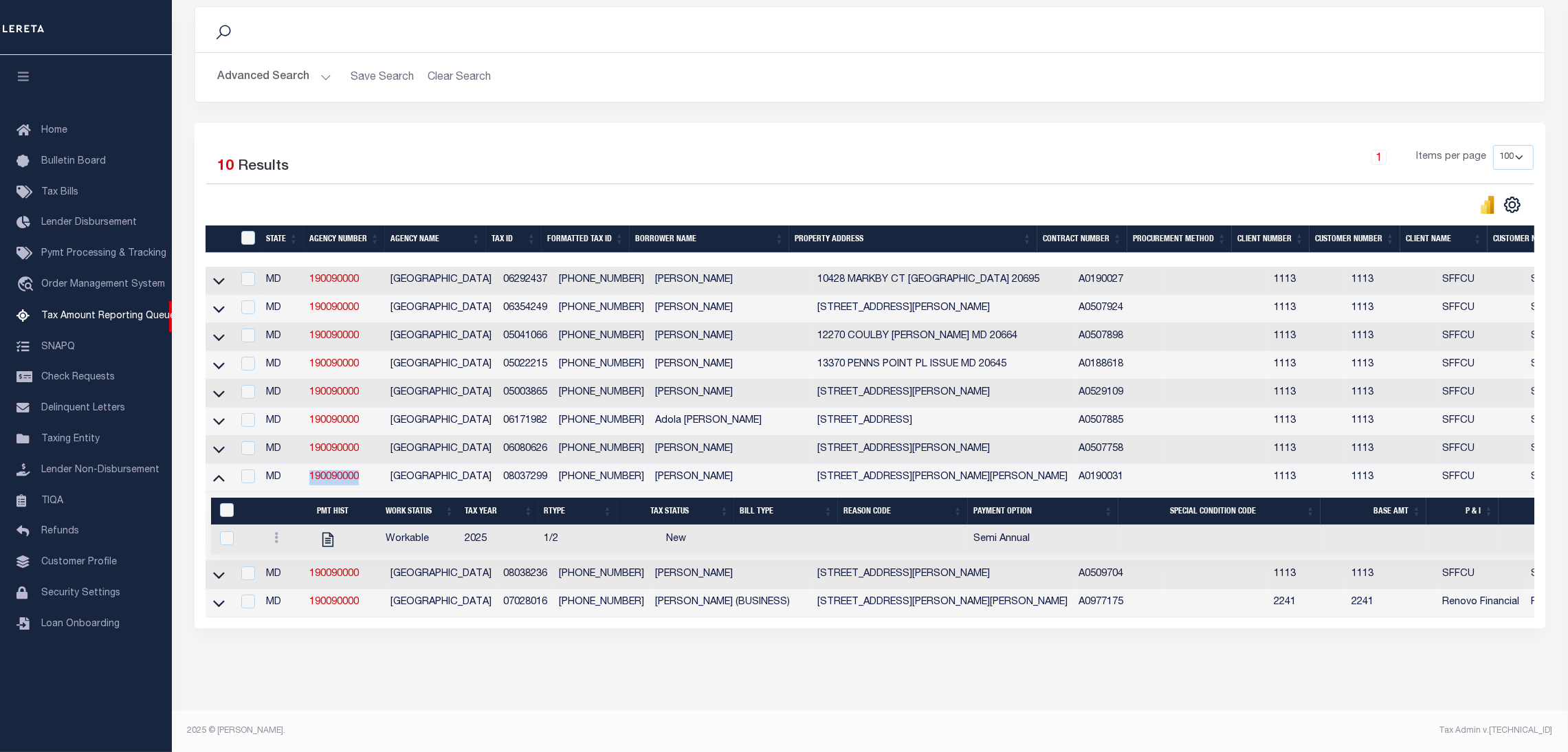
copy tr "190090000"
click at [526, 474] on td "08037299" at bounding box center [525, 478] width 55 height 28
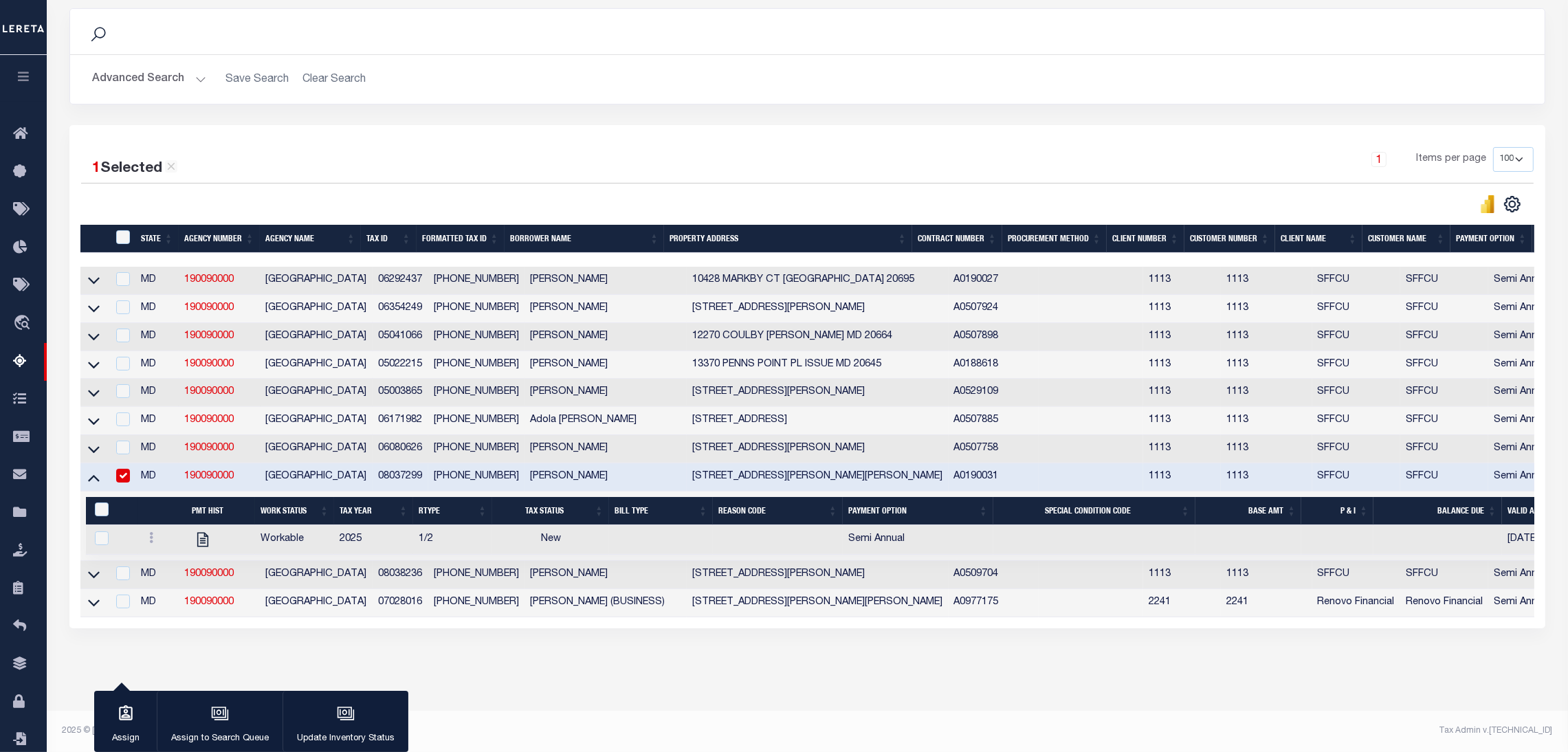
scroll to position [186, 0]
click at [526, 474] on tr "MD 190090000 CHARLES COUNTY 08037299 08-03729-9 FLORENCE J. HICKS 5411 LUCY DR …" at bounding box center [929, 477] width 1699 height 28
click at [372, 481] on td "08037299" at bounding box center [400, 477] width 55 height 28
checkbox input "false"
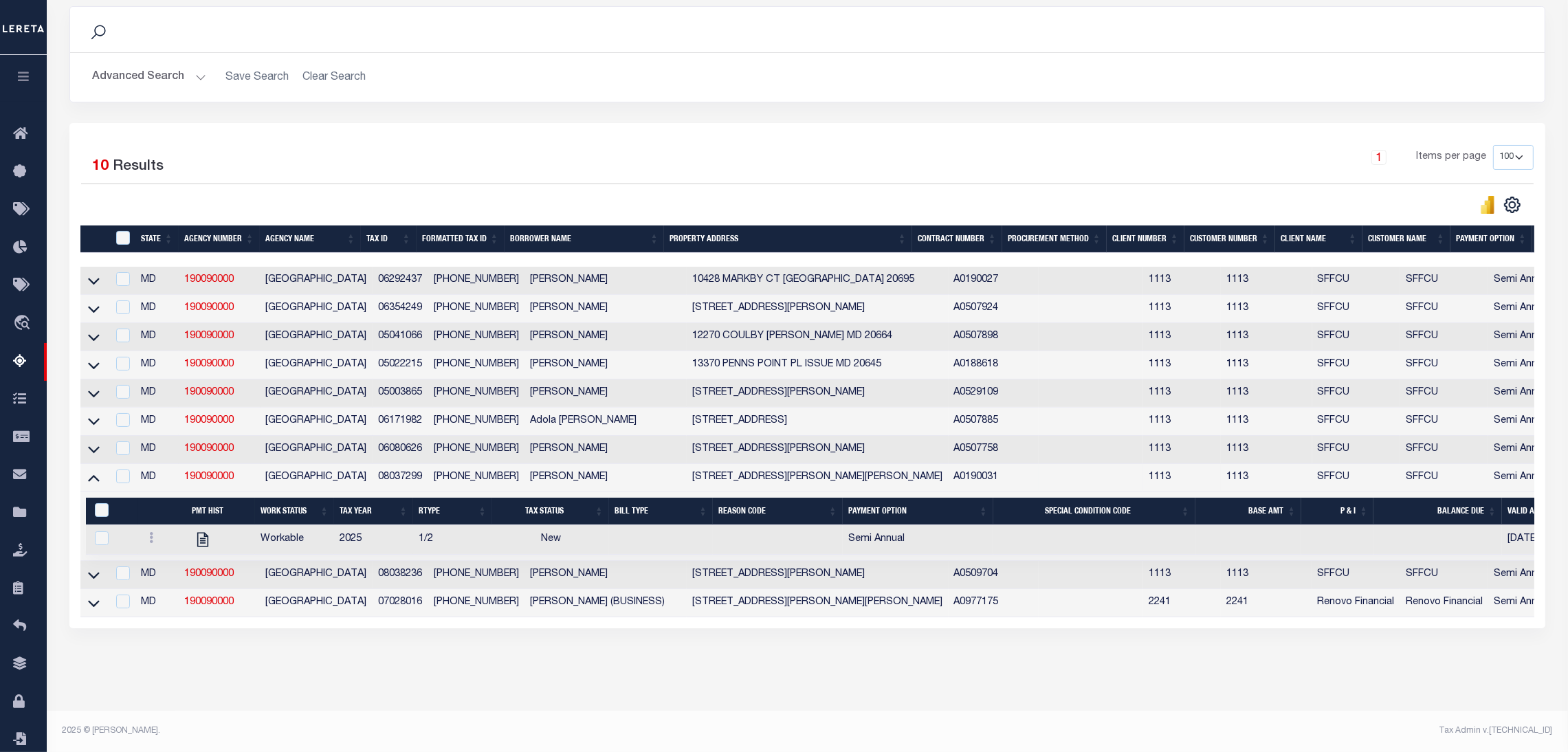
scroll to position [188, 0]
copy tr "08037299"
drag, startPoint x: 366, startPoint y: 480, endPoint x: 415, endPoint y: 479, distance: 49.0
click at [415, 479] on tr "MD 190090000 CHARLES COUNTY 08037299 08-03729-9 FLORENCE J. HICKS 5411 LUCY DR …" at bounding box center [929, 478] width 1699 height 28
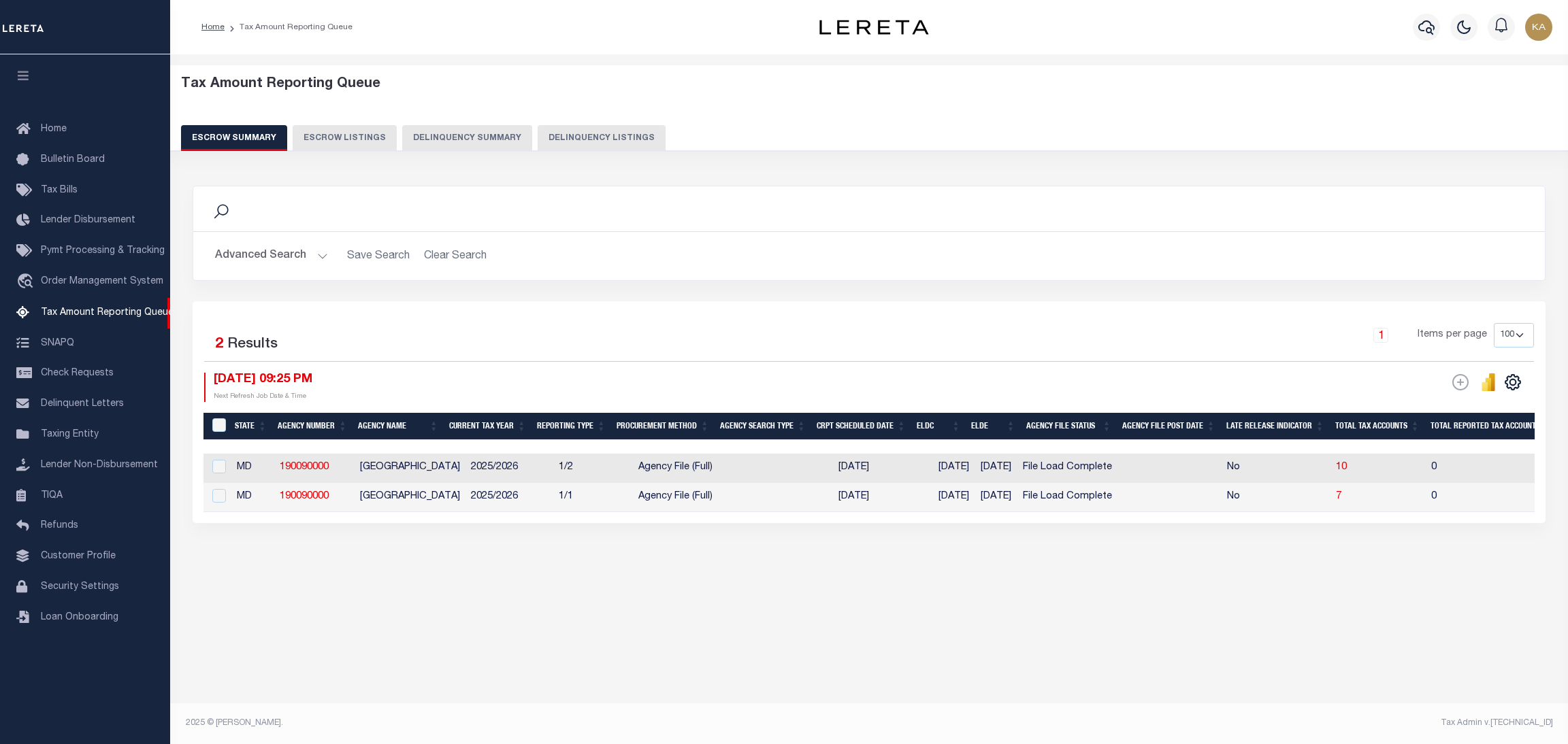
select select "100"
click at [1347, 470] on span "10" at bounding box center [1342, 467] width 11 height 10
select select "100"
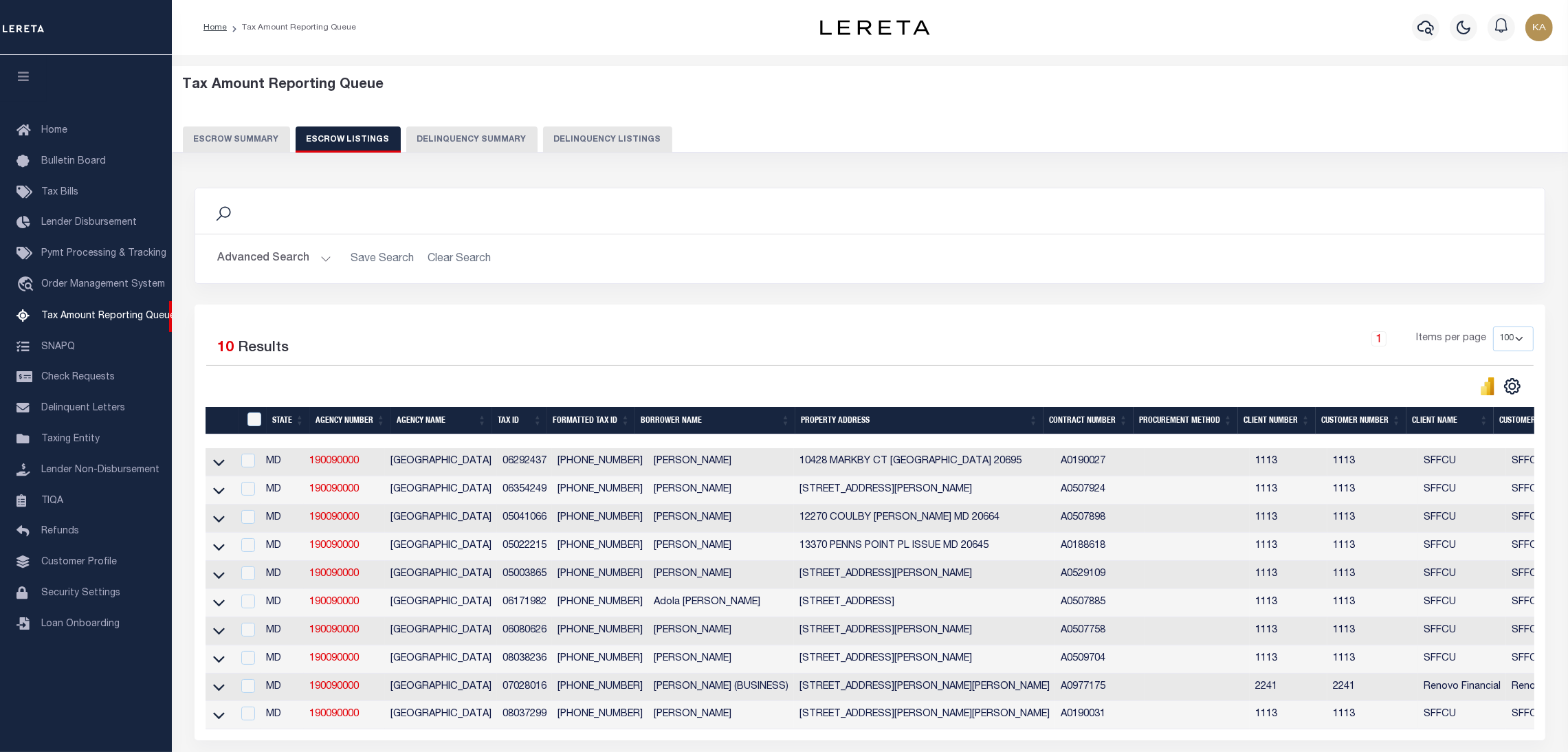
click at [256, 142] on button "Escrow Summary" at bounding box center [236, 139] width 107 height 26
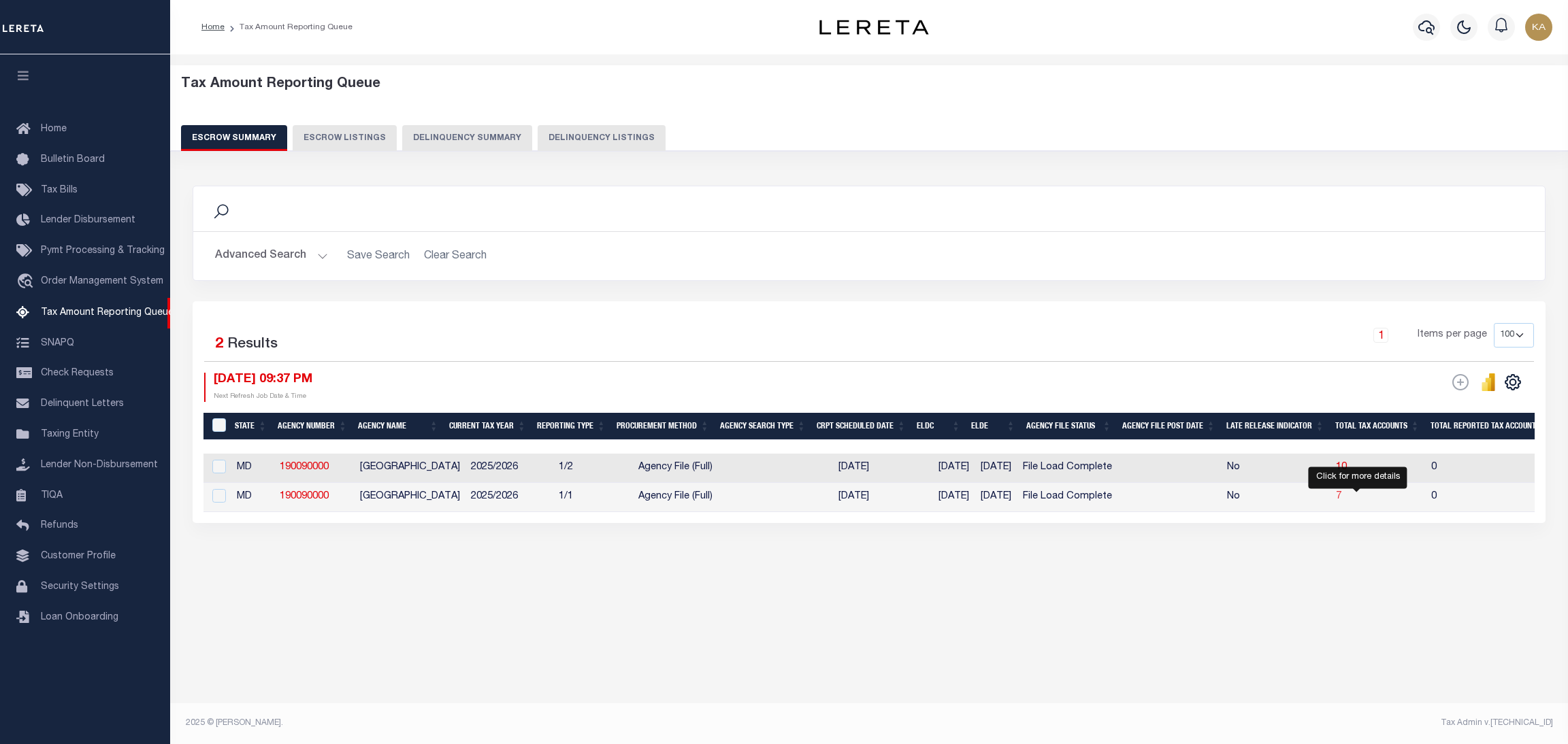
click at [1342, 500] on span "7" at bounding box center [1339, 496] width 6 height 10
select select "100"
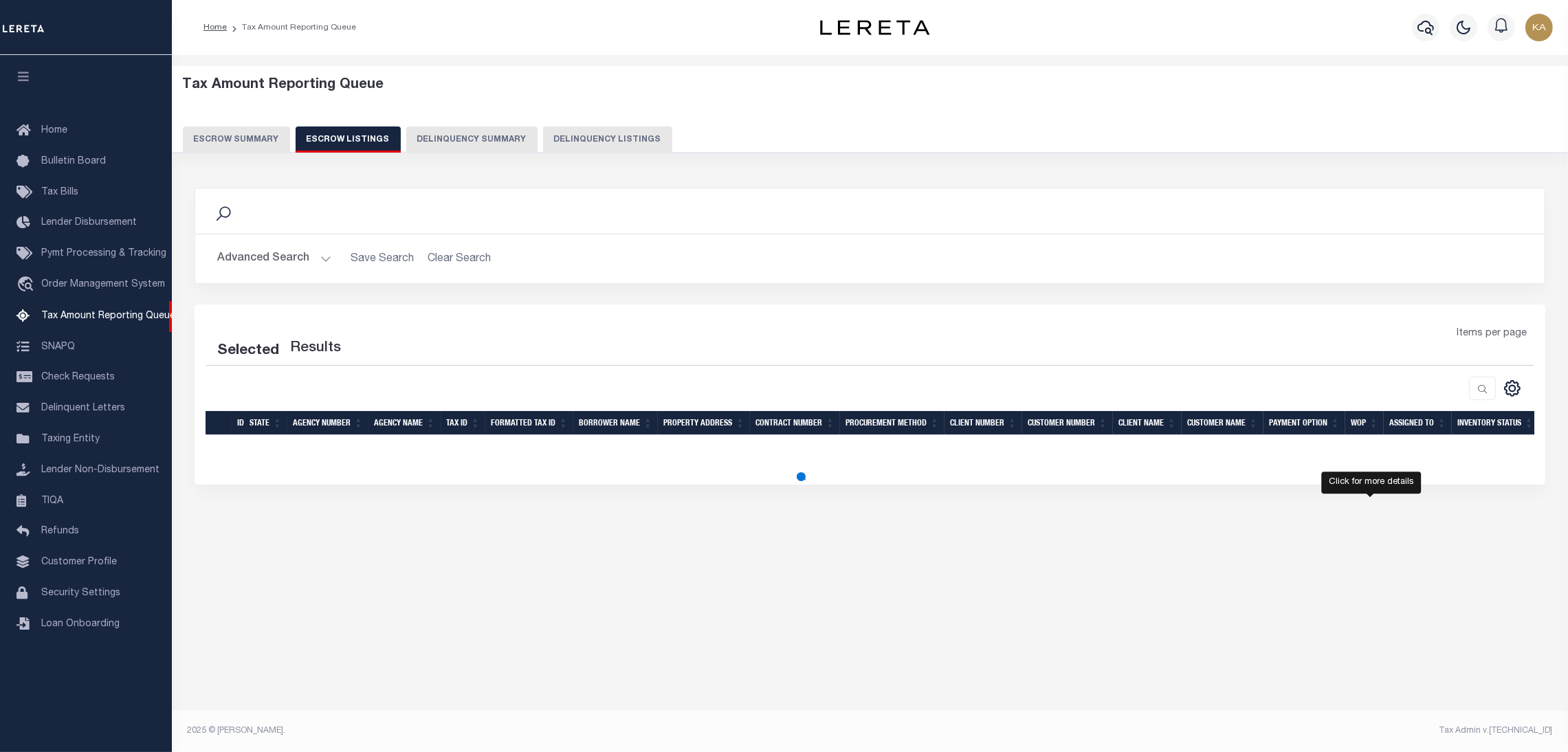
select select "100"
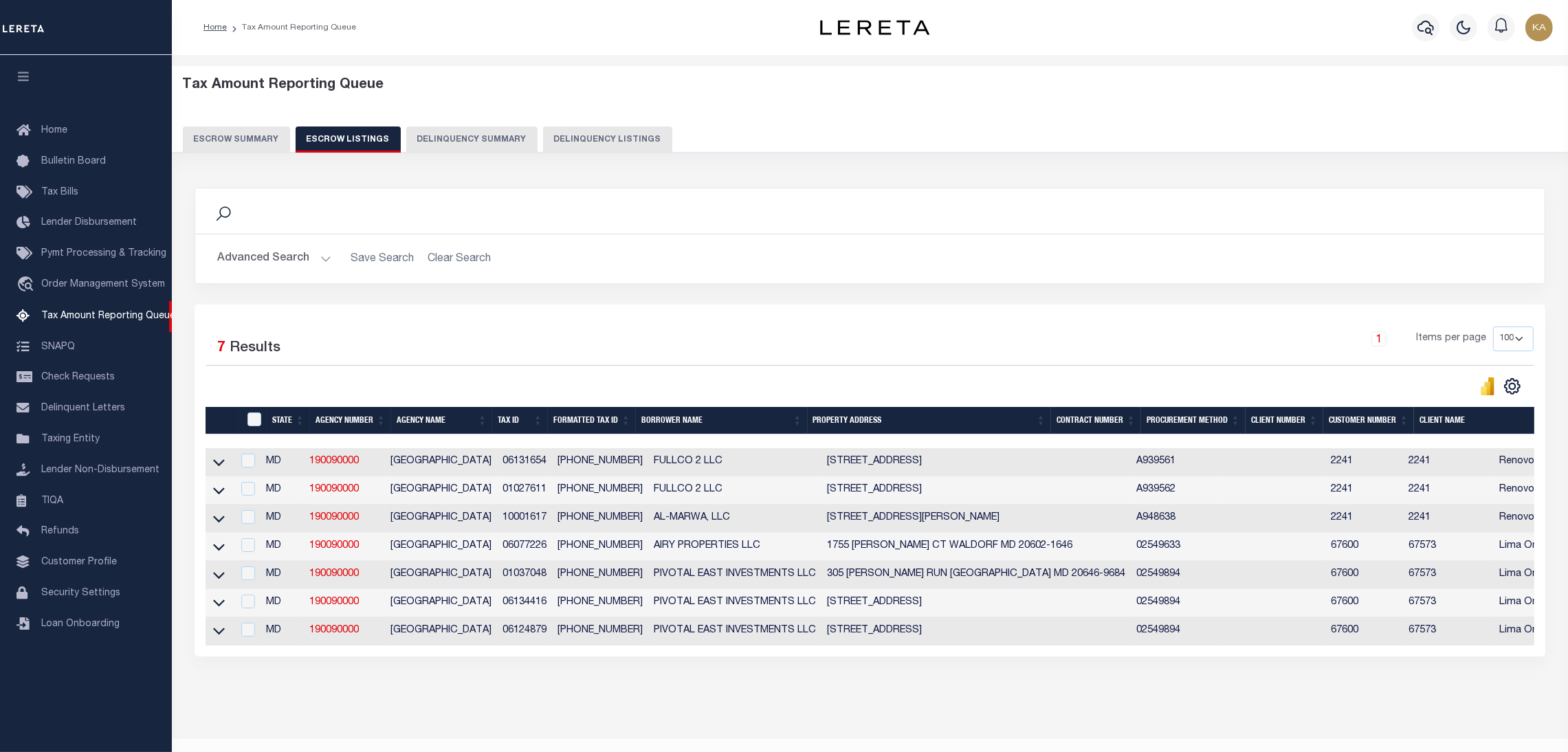
click at [237, 143] on button "Escrow Summary" at bounding box center [236, 139] width 107 height 26
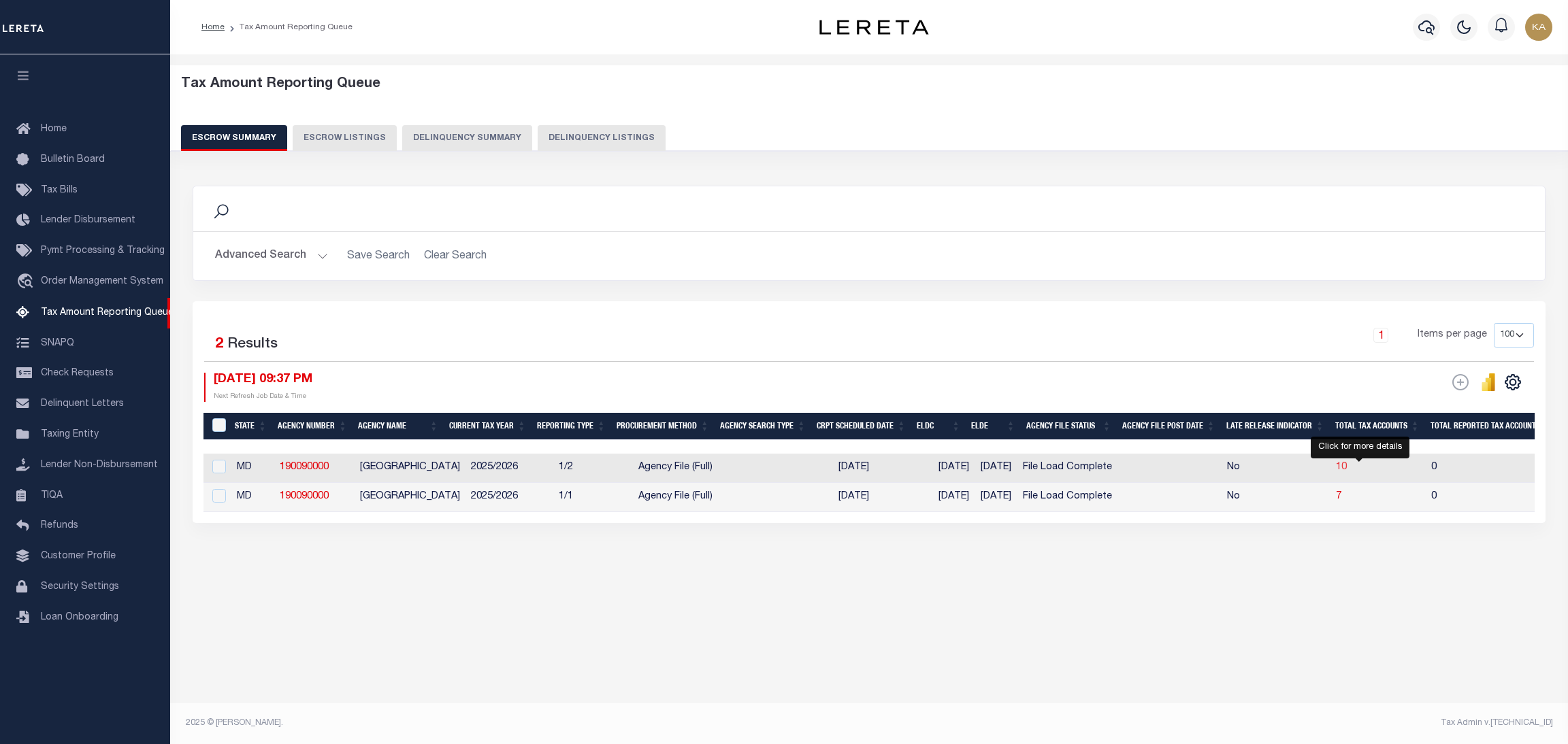
click at [1347, 466] on span "10" at bounding box center [1342, 467] width 11 height 10
select select "100"
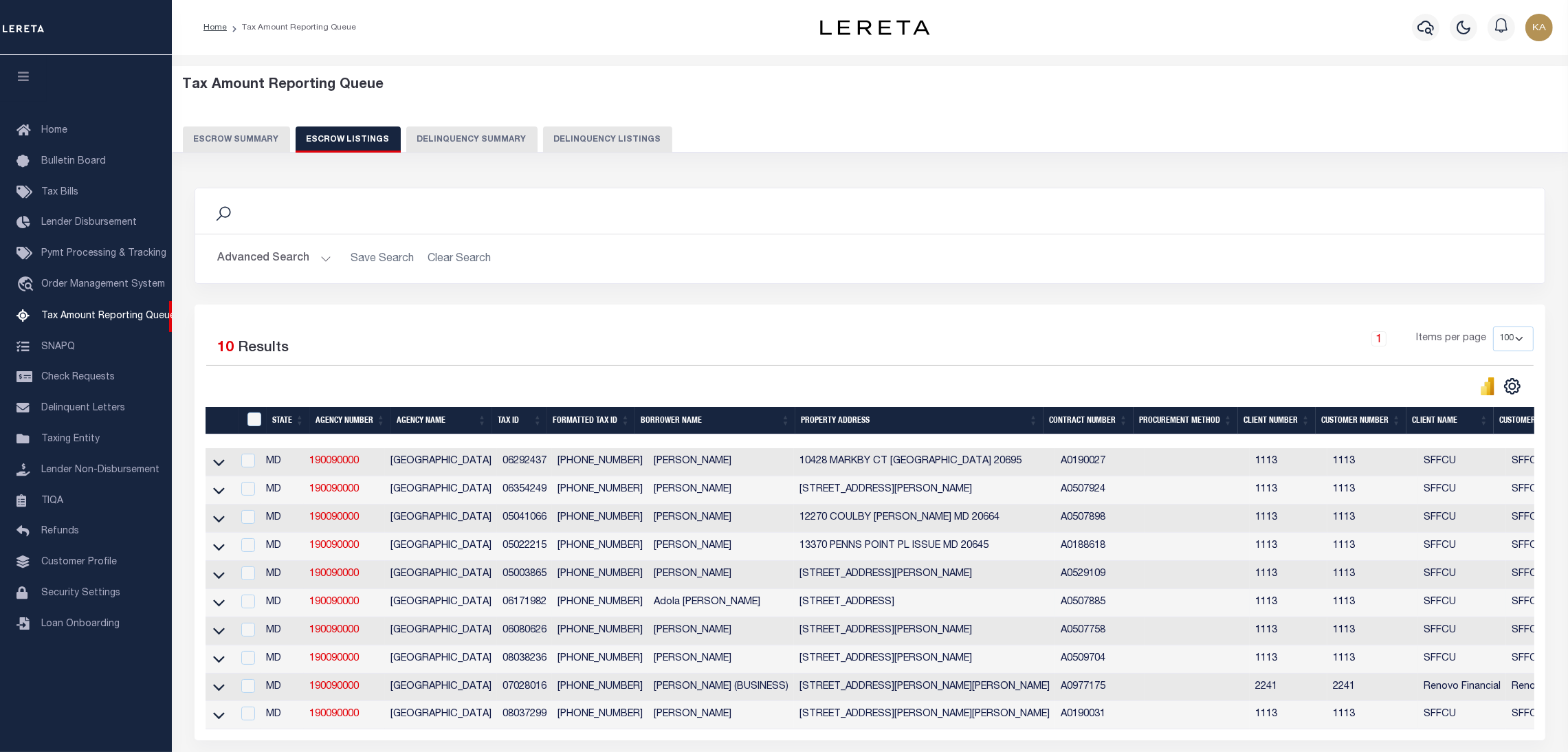
scroll to position [127, 0]
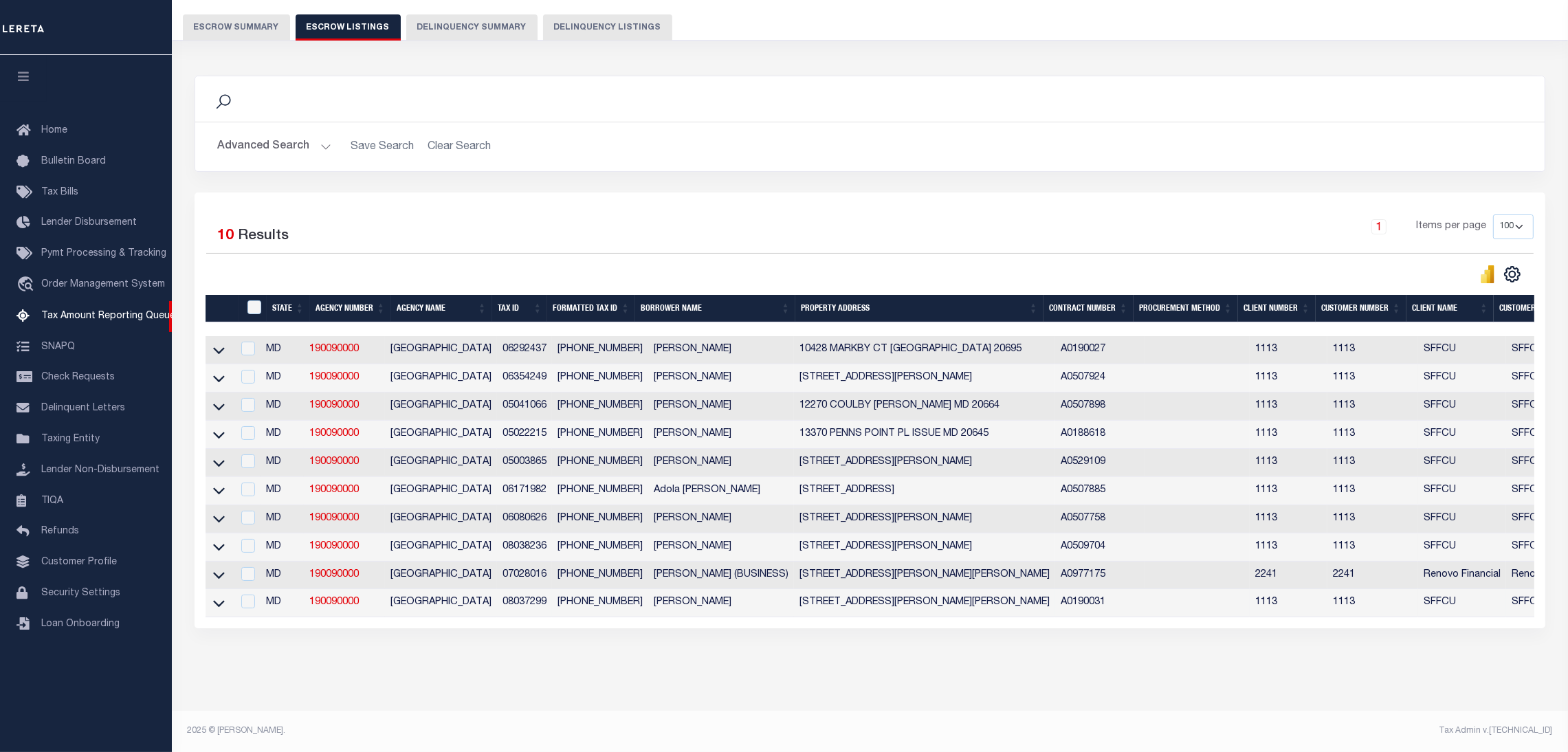
drag, startPoint x: 488, startPoint y: 595, endPoint x: 567, endPoint y: 590, distance: 79.2
click at [596, 591] on tr "MD 190090000 CHARLES COUNTY 08037299 08-03729-9 FLORENCE J. HICKS 5411 LUCY DR …" at bounding box center [1045, 604] width 1678 height 28
click at [216, 596] on icon at bounding box center [218, 603] width 12 height 15
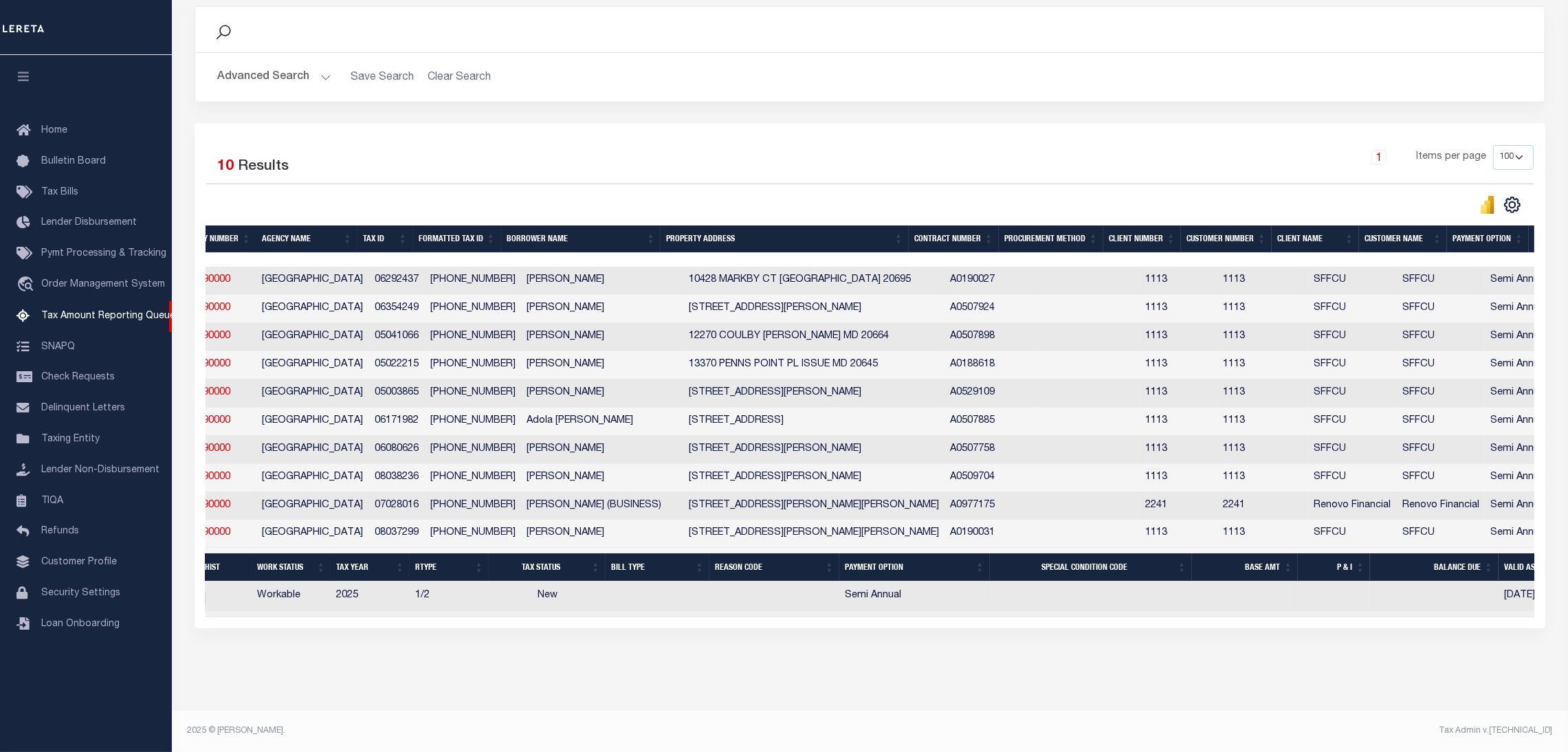
scroll to position [0, 0]
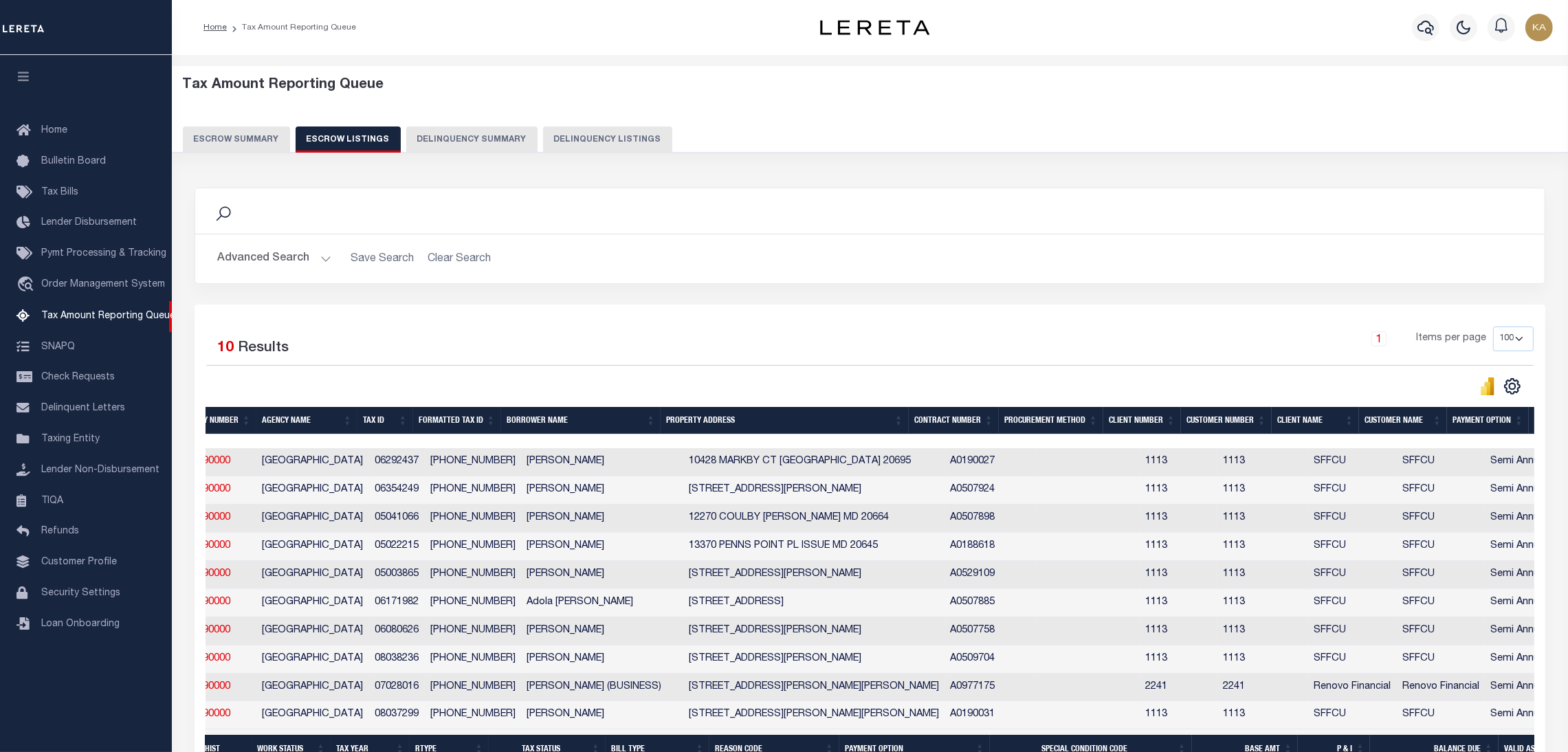
click at [273, 140] on button "Escrow Summary" at bounding box center [236, 139] width 107 height 26
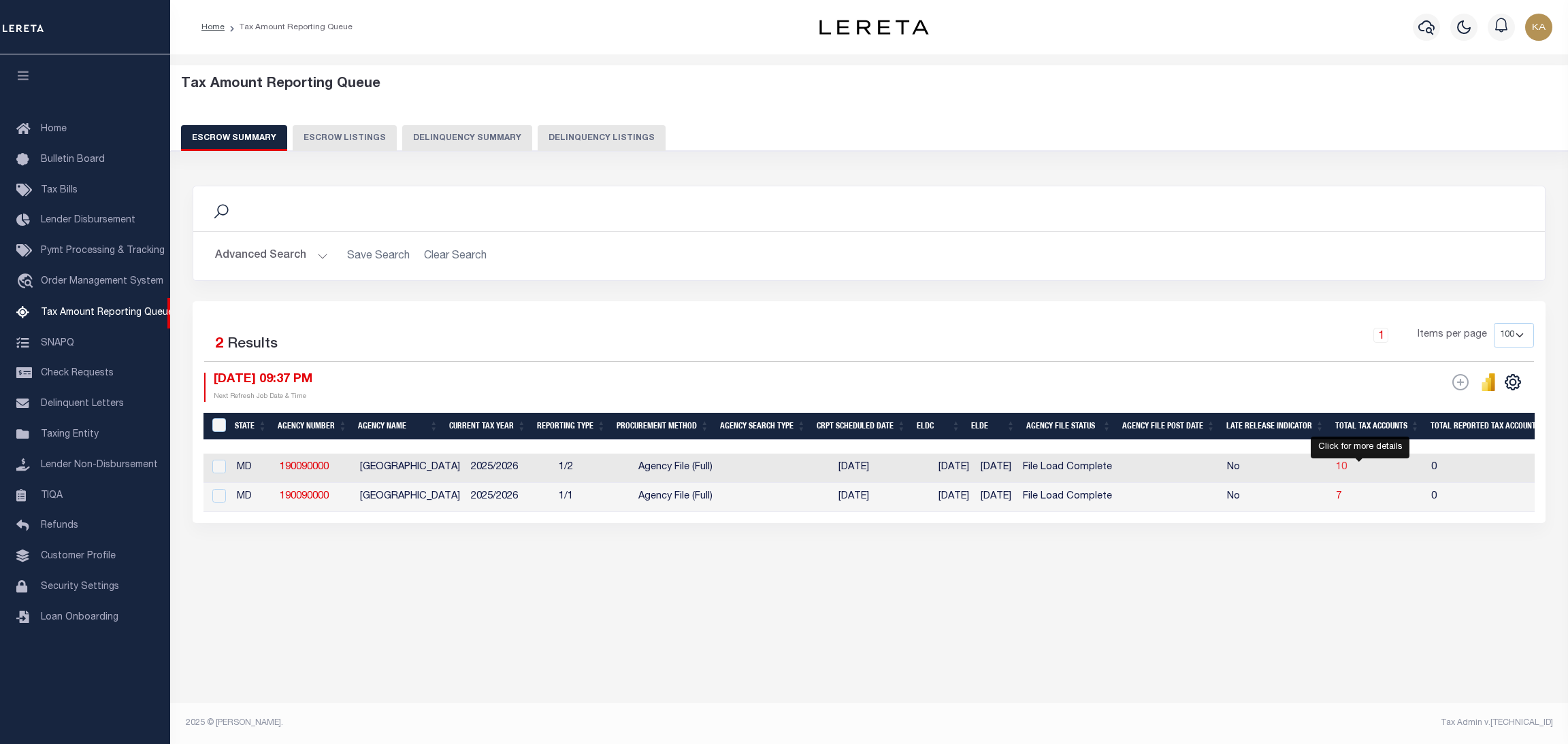
click at [1347, 467] on span "10" at bounding box center [1342, 467] width 11 height 10
select select "100"
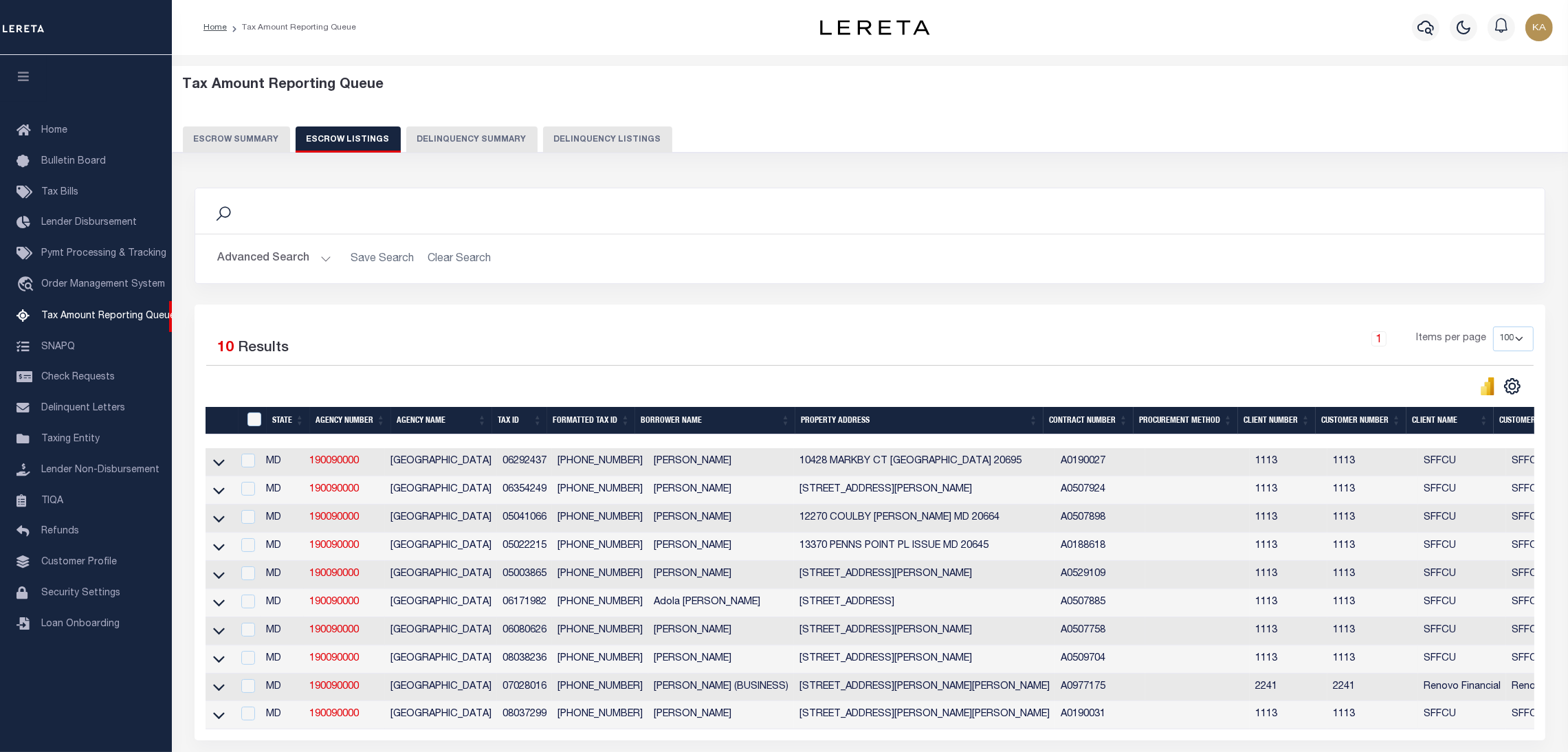
scroll to position [127, 0]
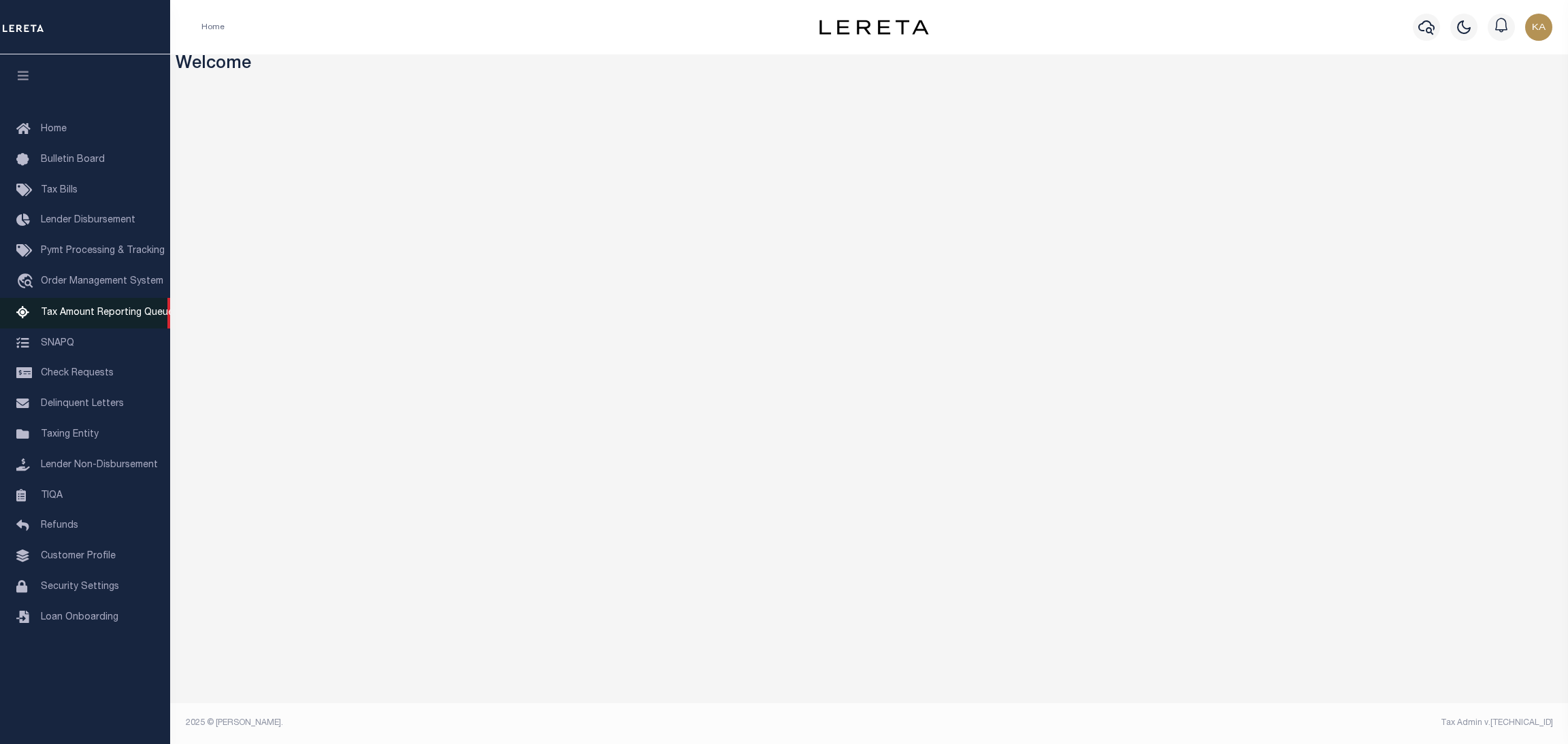
click at [86, 318] on span "Tax Amount Reporting Queue" at bounding box center [107, 313] width 133 height 10
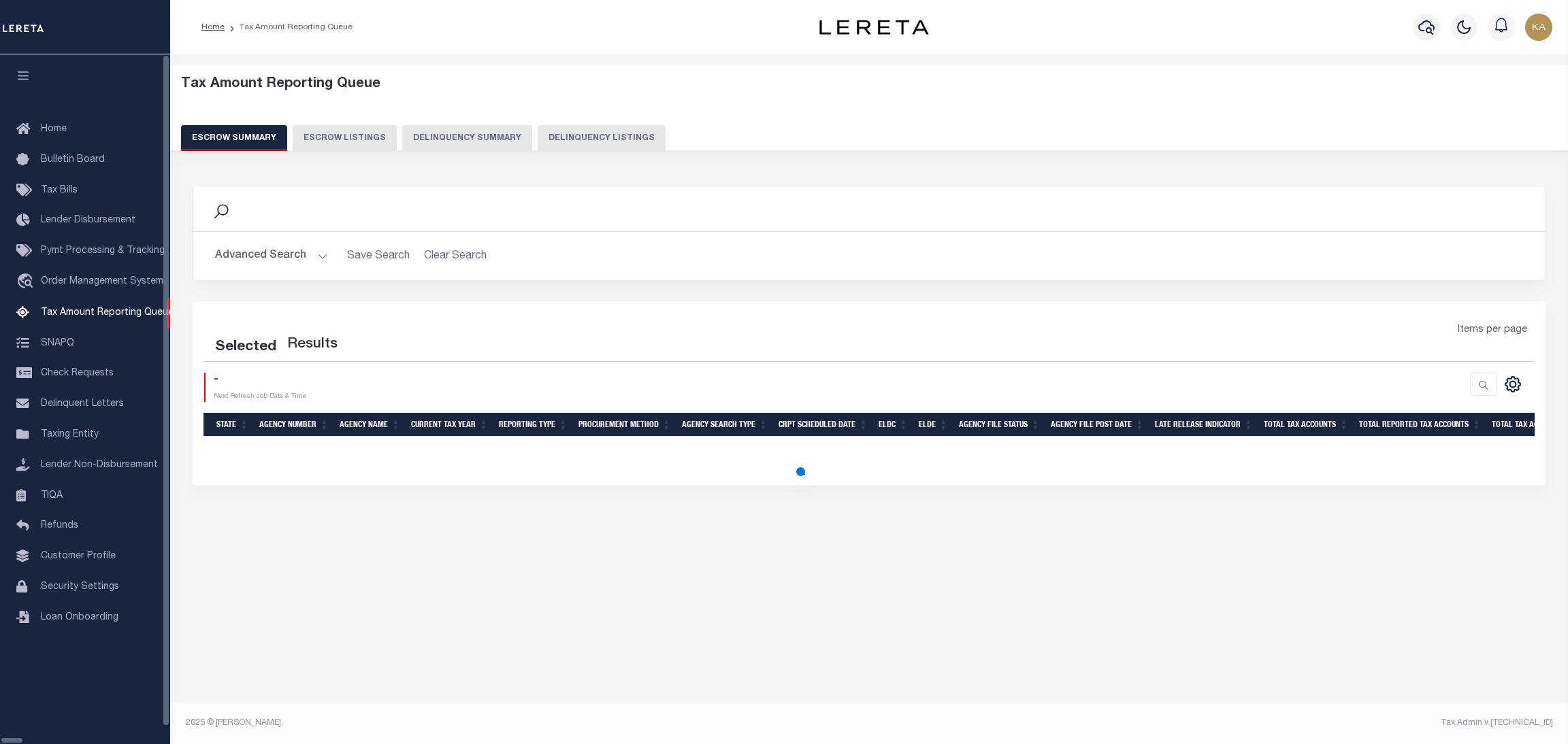
select select "100"
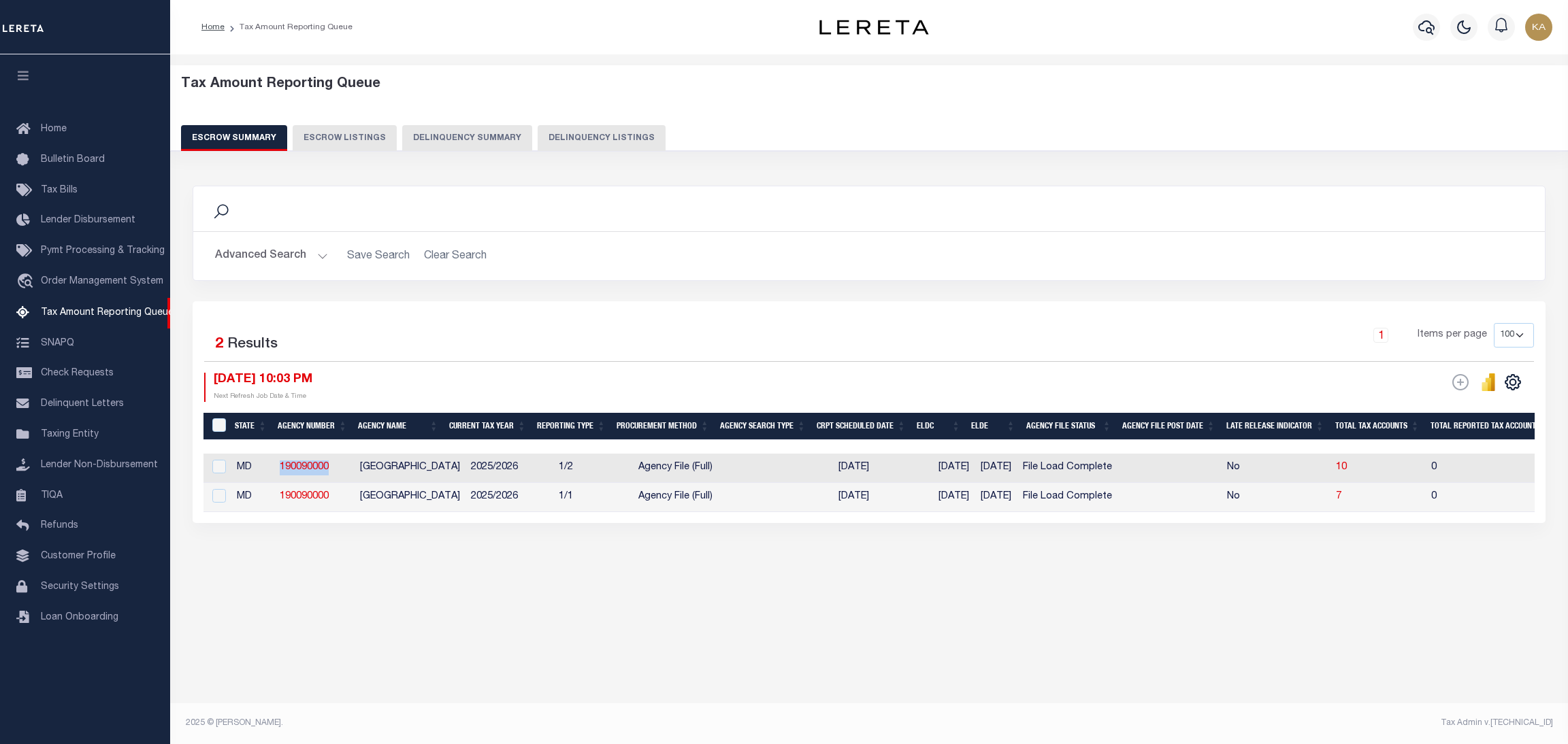
drag, startPoint x: 348, startPoint y: 474, endPoint x: 276, endPoint y: 469, distance: 72.2
click at [276, 469] on td "190090000" at bounding box center [314, 469] width 80 height 29
checkbox input "true"
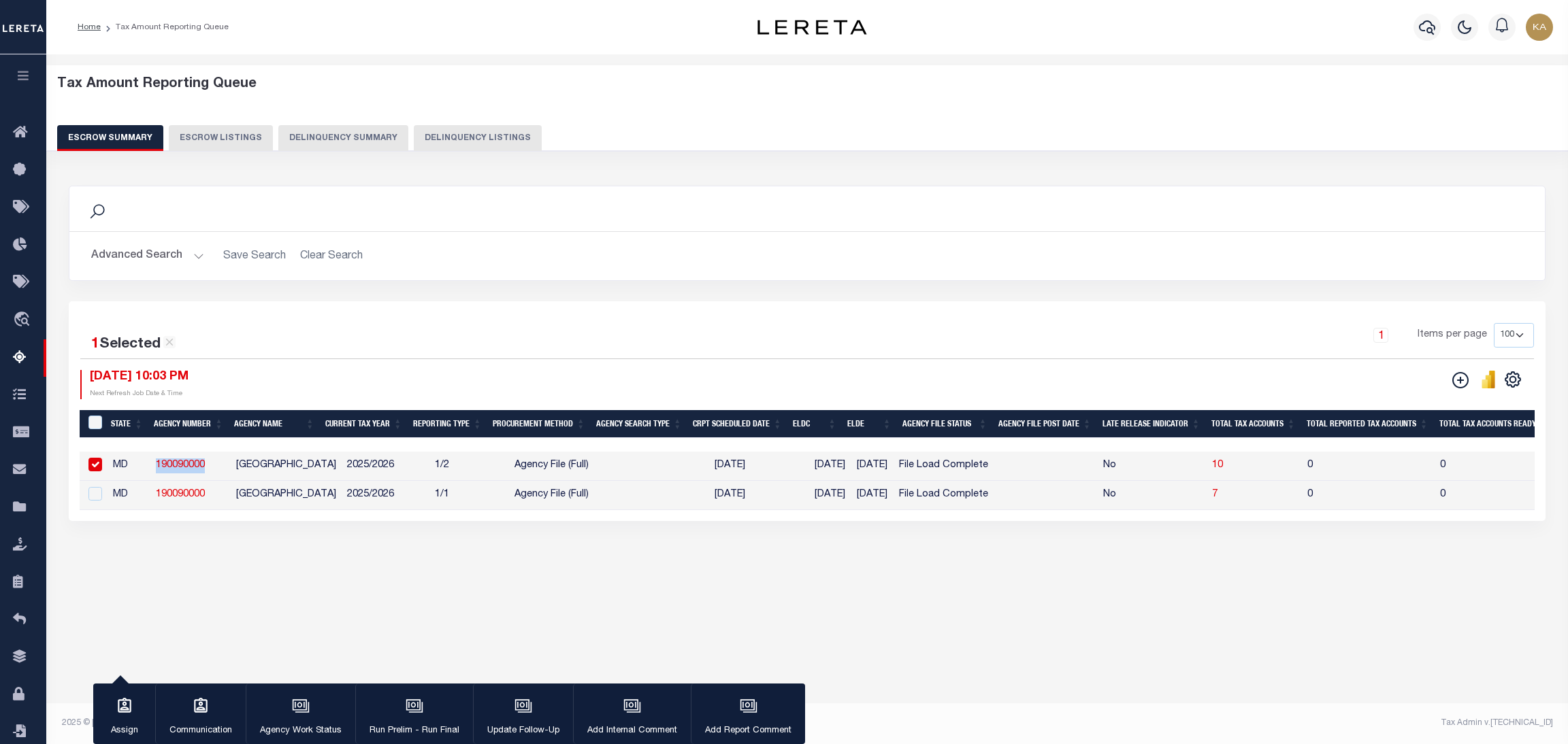
copy link "190090000"
click at [1223, 467] on span "10" at bounding box center [1218, 465] width 11 height 10
select select "100"
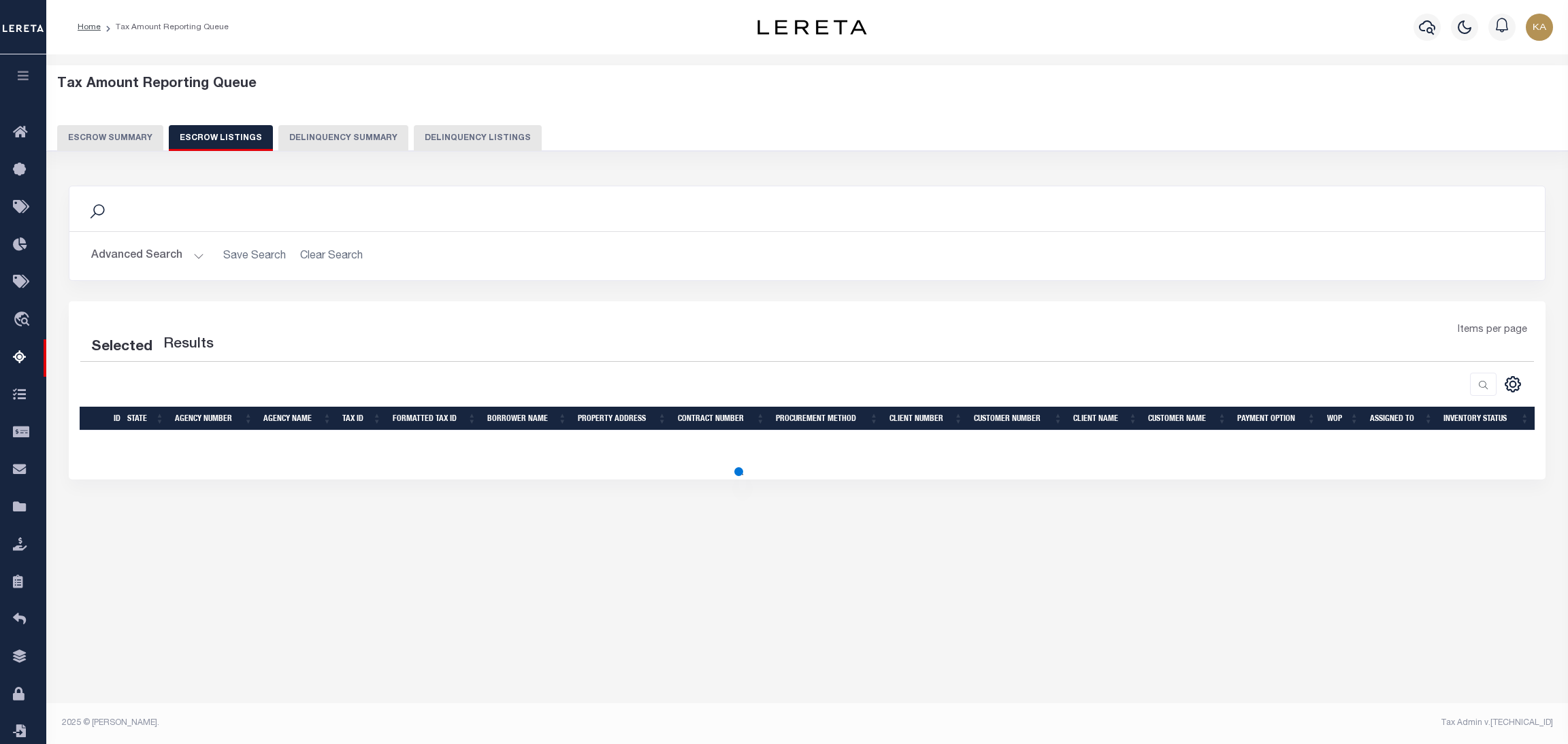
select select "100"
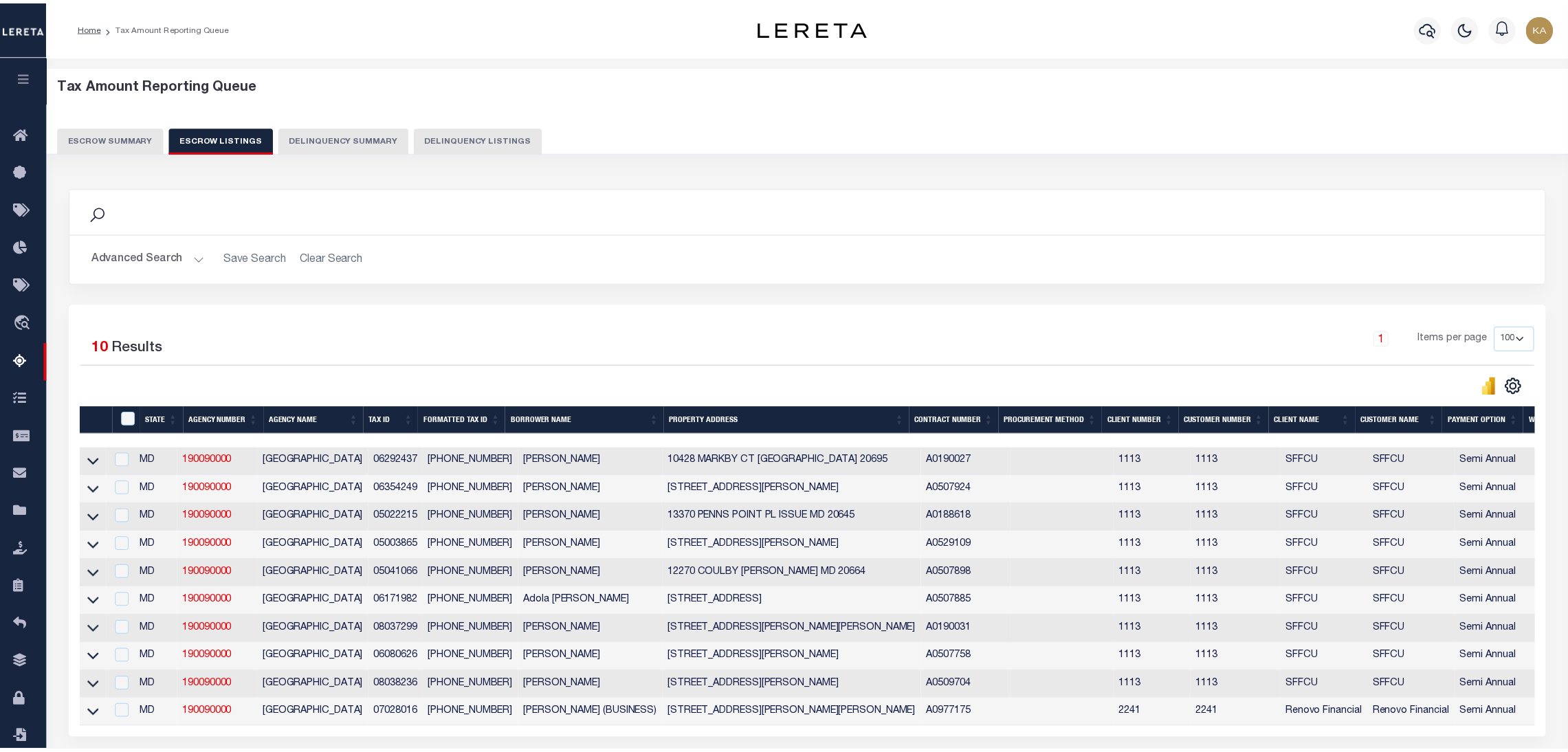
scroll to position [127, 0]
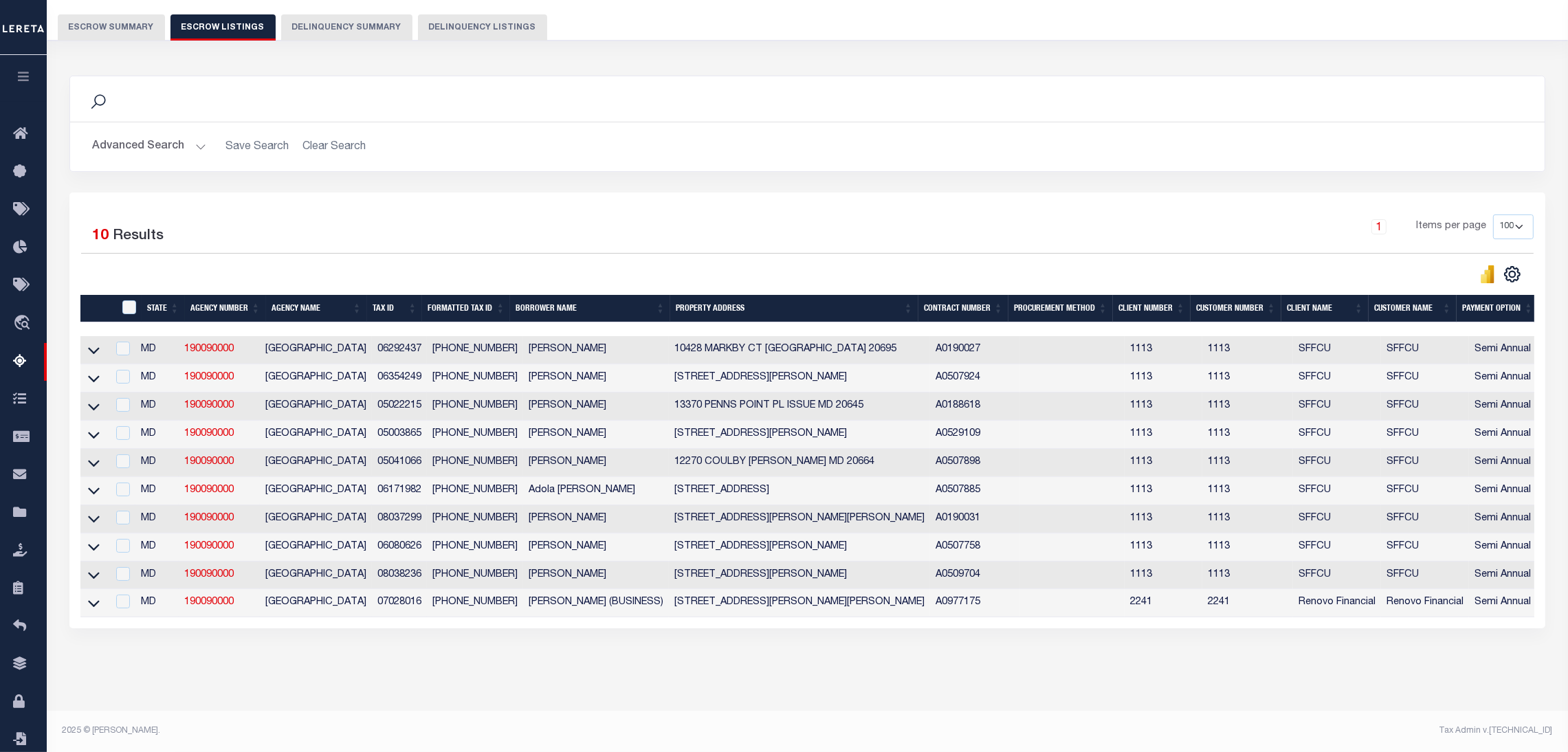
click at [398, 518] on td "08037299" at bounding box center [399, 519] width 55 height 28
copy td "08037299"
click at [89, 512] on icon at bounding box center [93, 519] width 12 height 15
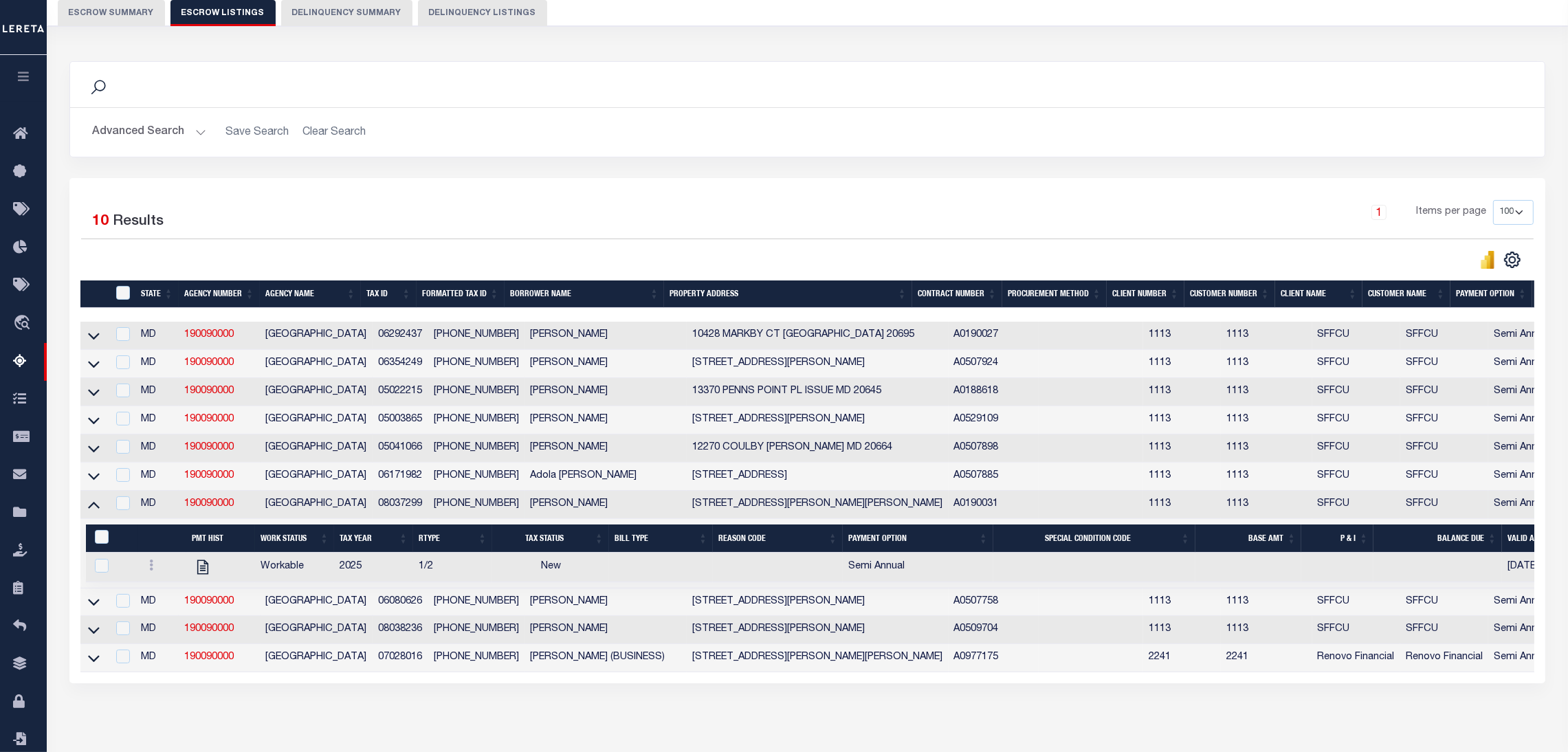
click at [331, 517] on td "[GEOGRAPHIC_DATA]" at bounding box center [316, 505] width 112 height 28
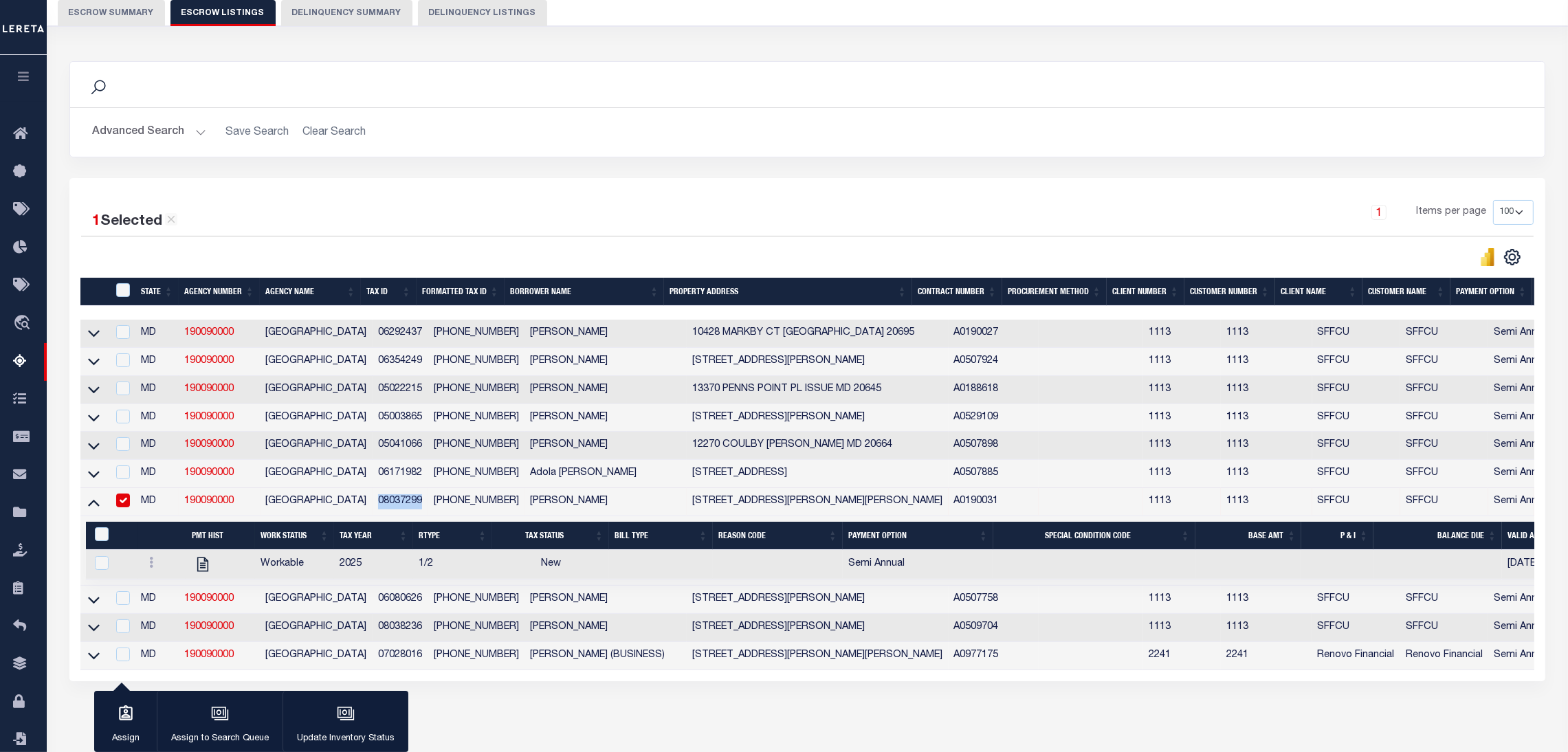
drag, startPoint x: 368, startPoint y: 515, endPoint x: 422, endPoint y: 507, distance: 54.6
click at [422, 507] on td "08037299" at bounding box center [400, 503] width 55 height 28
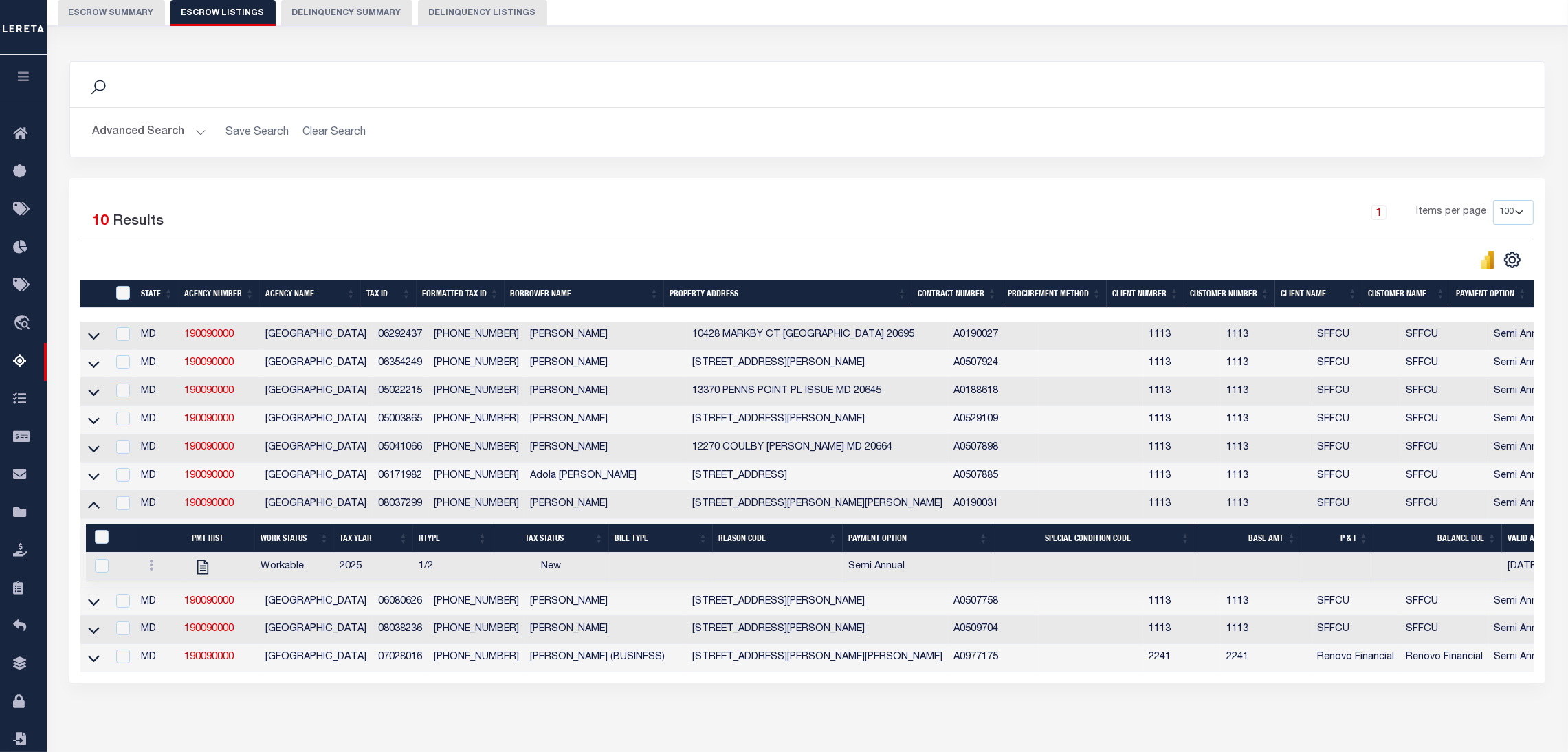
click at [1426, 500] on td "SFFCU" at bounding box center [1444, 505] width 88 height 28
checkbox input "true"
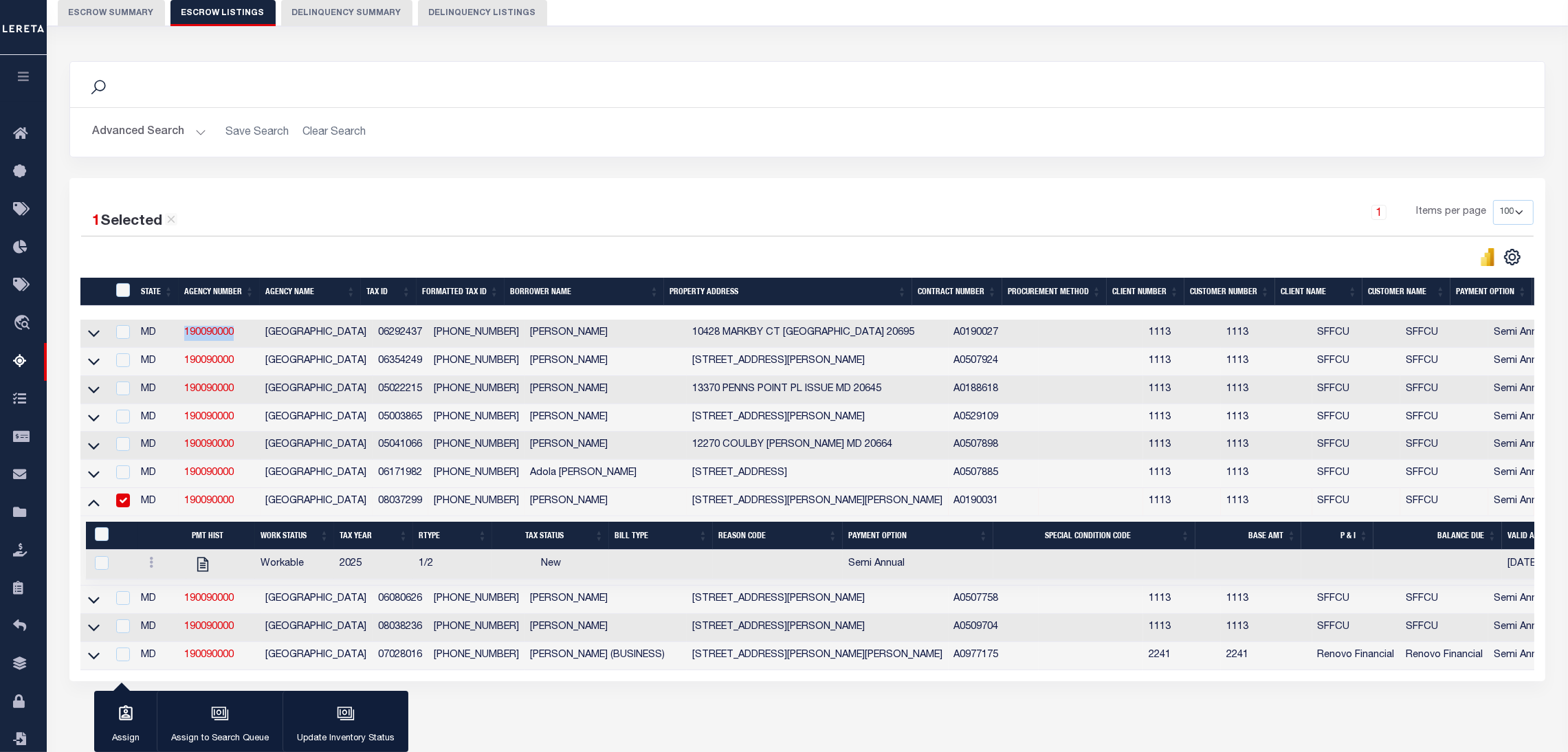
drag, startPoint x: 241, startPoint y: 335, endPoint x: 168, endPoint y: 346, distance: 73.8
click at [168, 346] on tr "MD 190090000 [GEOGRAPHIC_DATA] 06292437 [PHONE_NUMBER] [PERSON_NAME] [GEOGRAPHI…" at bounding box center [929, 334] width 1699 height 28
copy tr "190090000"
